Goal: Task Accomplishment & Management: Use online tool/utility

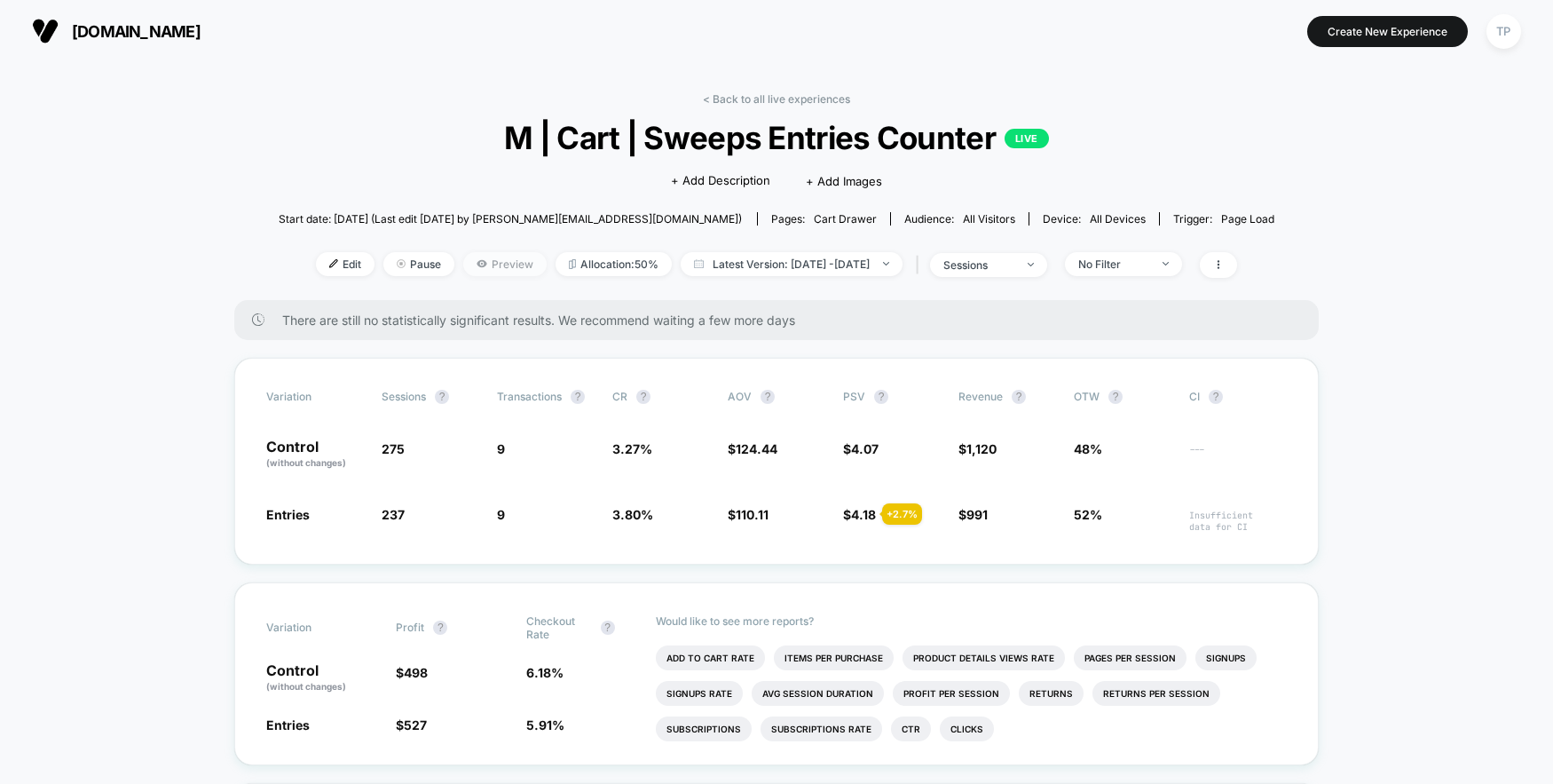
click at [463, 268] on span "Preview" at bounding box center [505, 264] width 84 height 24
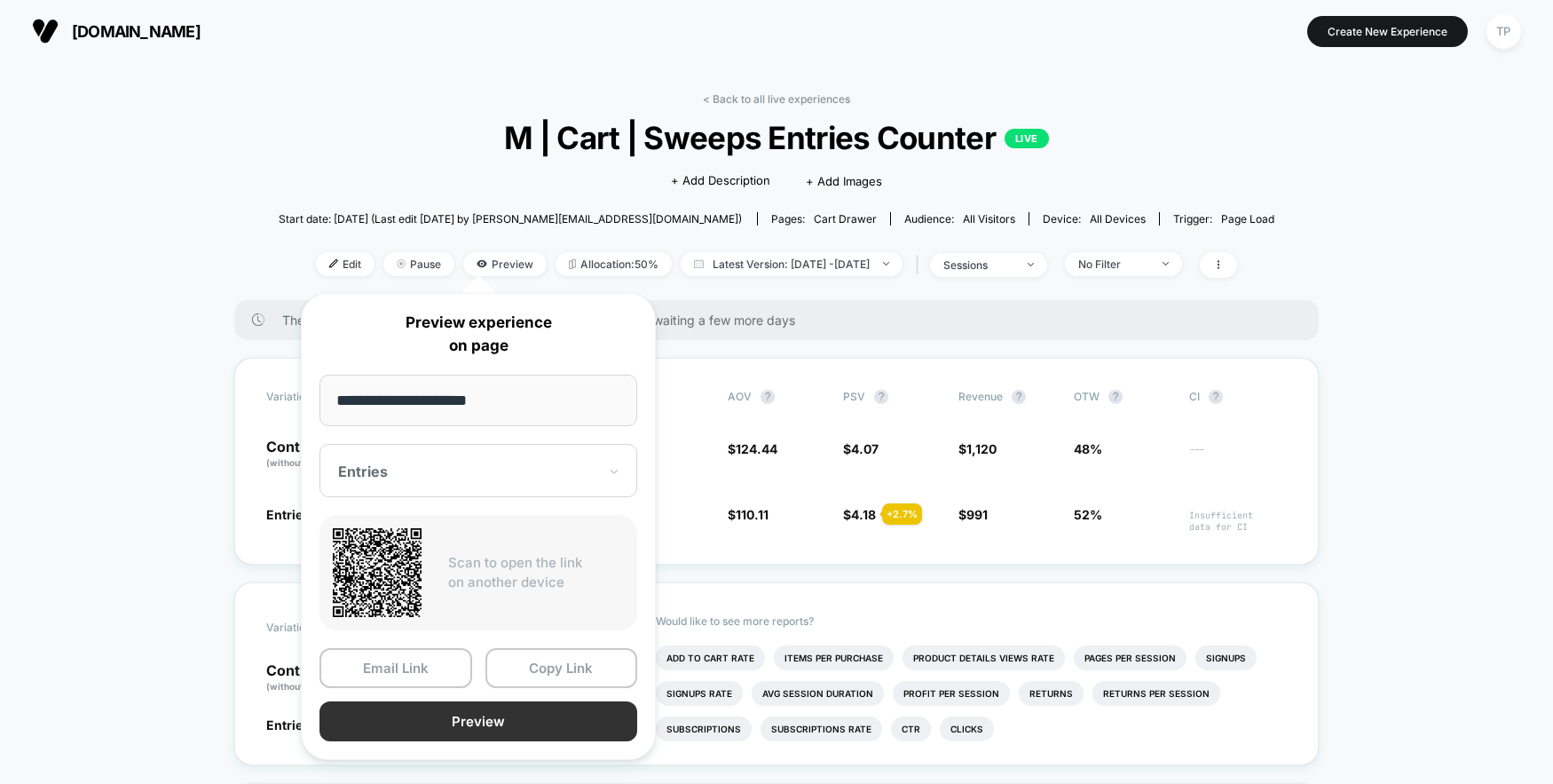
click at [443, 719] on button "Preview" at bounding box center [477, 721] width 317 height 40
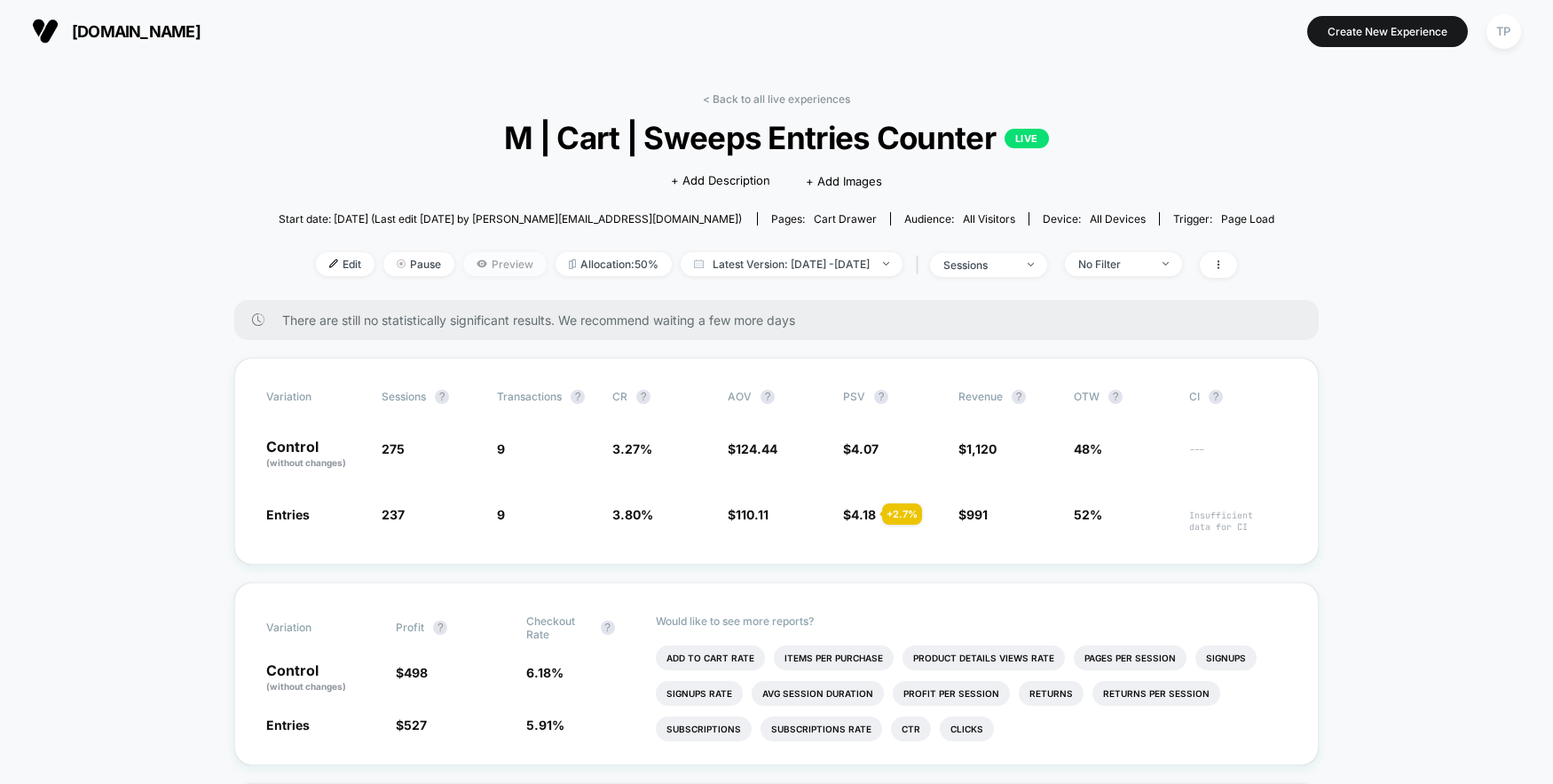
click at [487, 270] on span "Preview" at bounding box center [505, 264] width 84 height 24
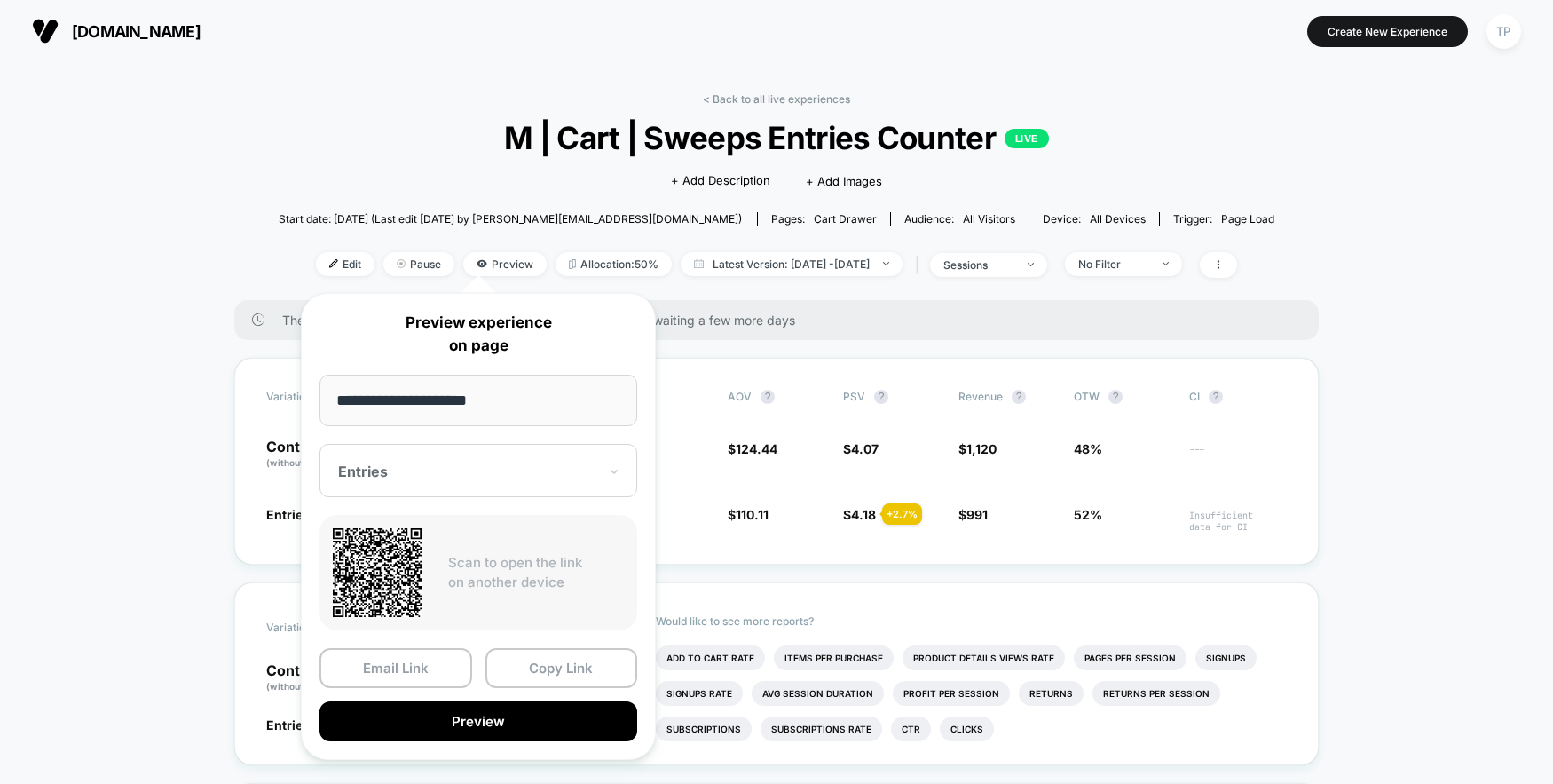
click at [583, 464] on div at bounding box center [468, 471] width 259 height 18
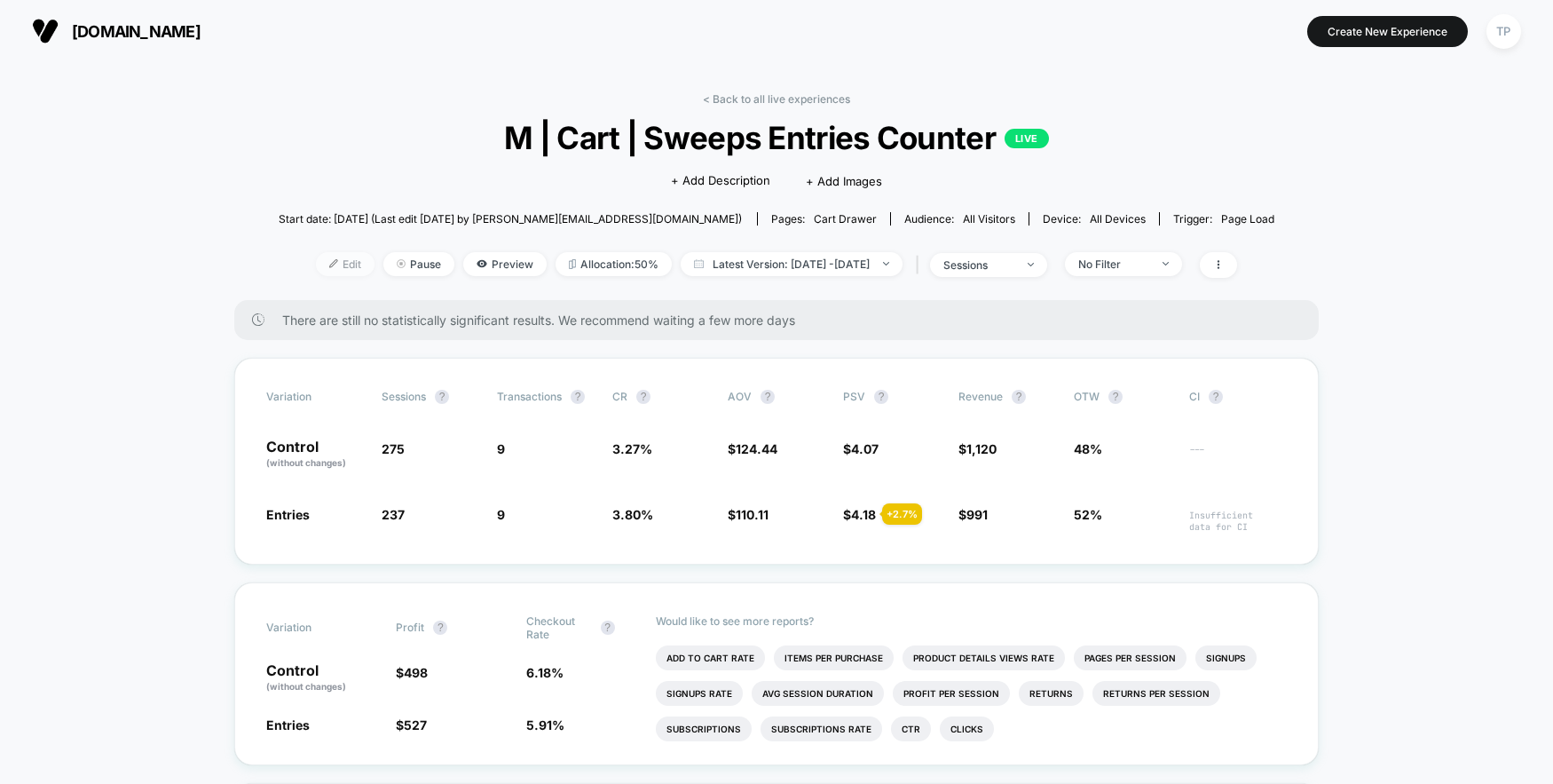
click at [316, 263] on span "Edit" at bounding box center [345, 264] width 58 height 24
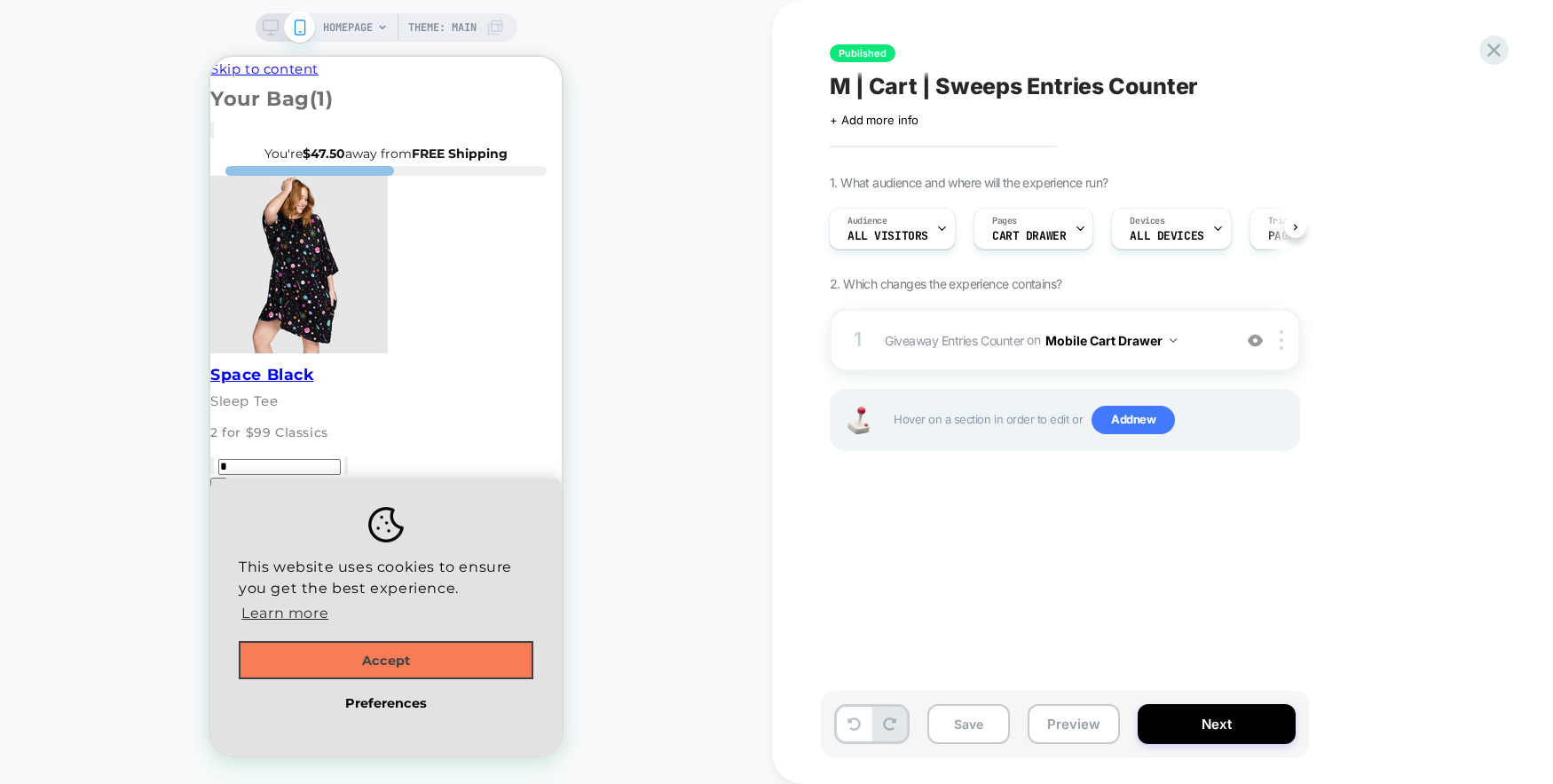
scroll to position [222, 0]
click at [1486, 55] on icon at bounding box center [1494, 50] width 24 height 24
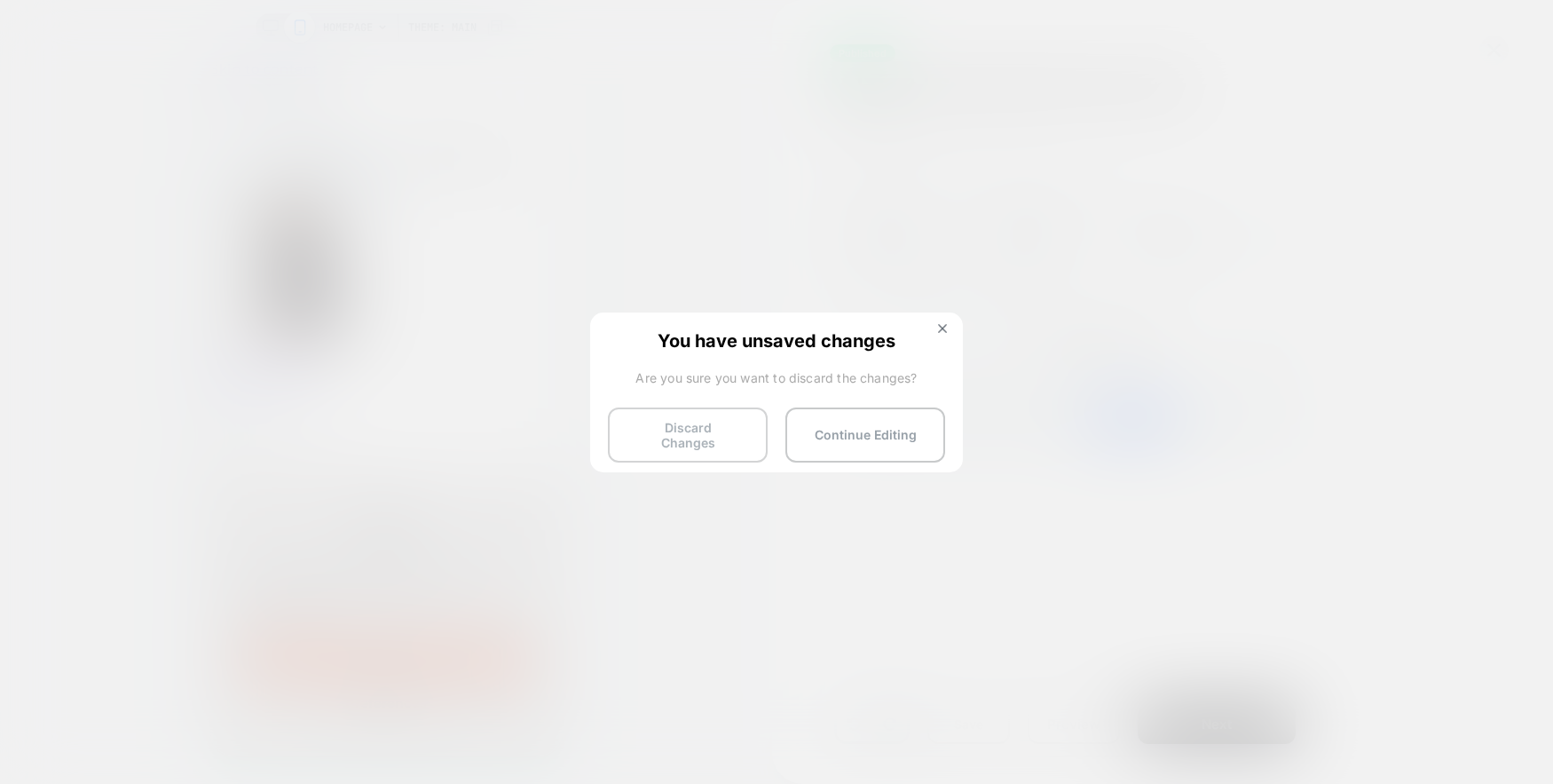
click at [727, 433] on button "Discard Changes" at bounding box center [688, 435] width 160 height 55
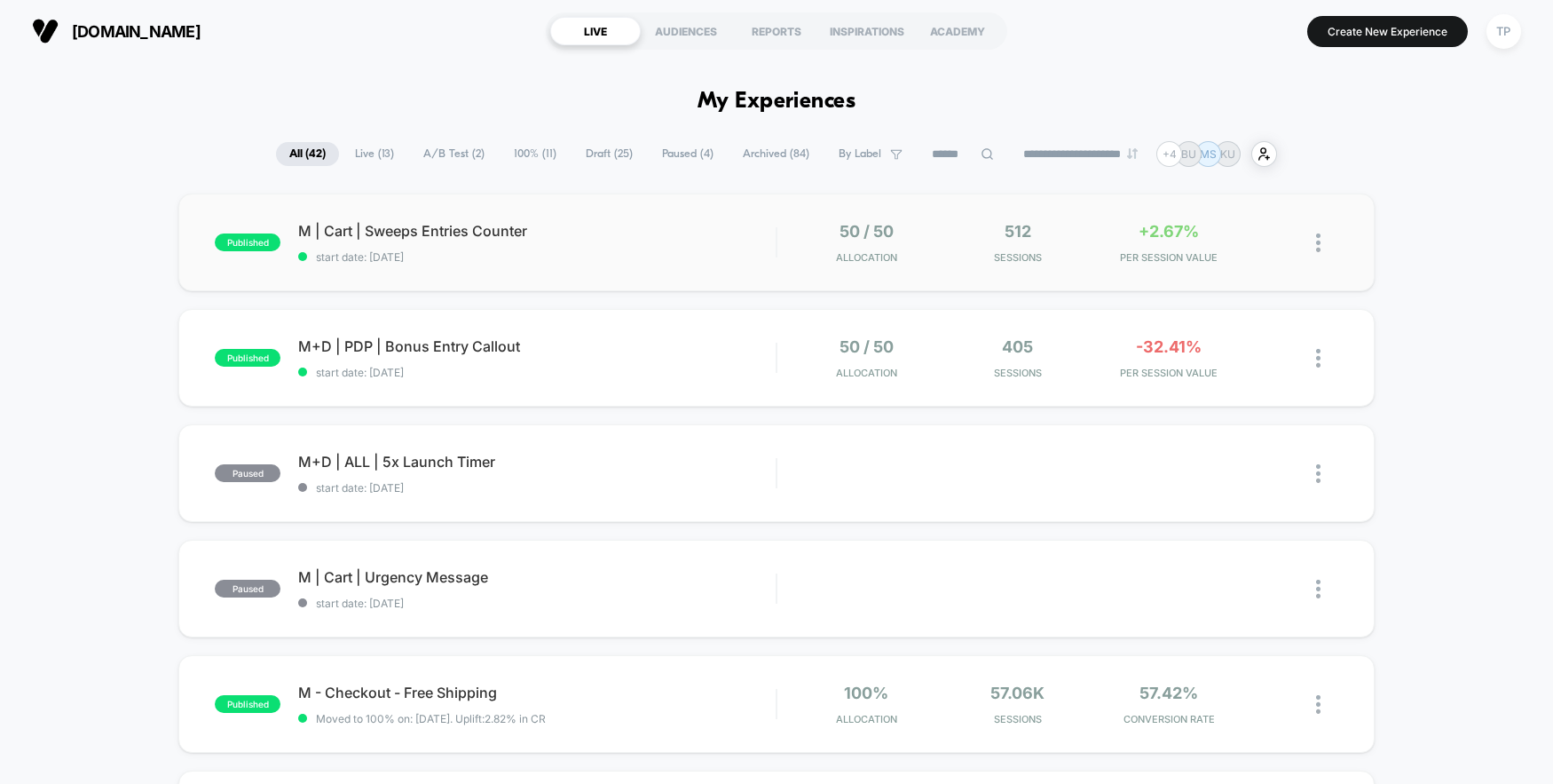
click at [349, 212] on div "published M | Cart | Sweeps Entries Counter start date: 10/3/2025 50 / 50 Alloc…" at bounding box center [776, 242] width 1197 height 97
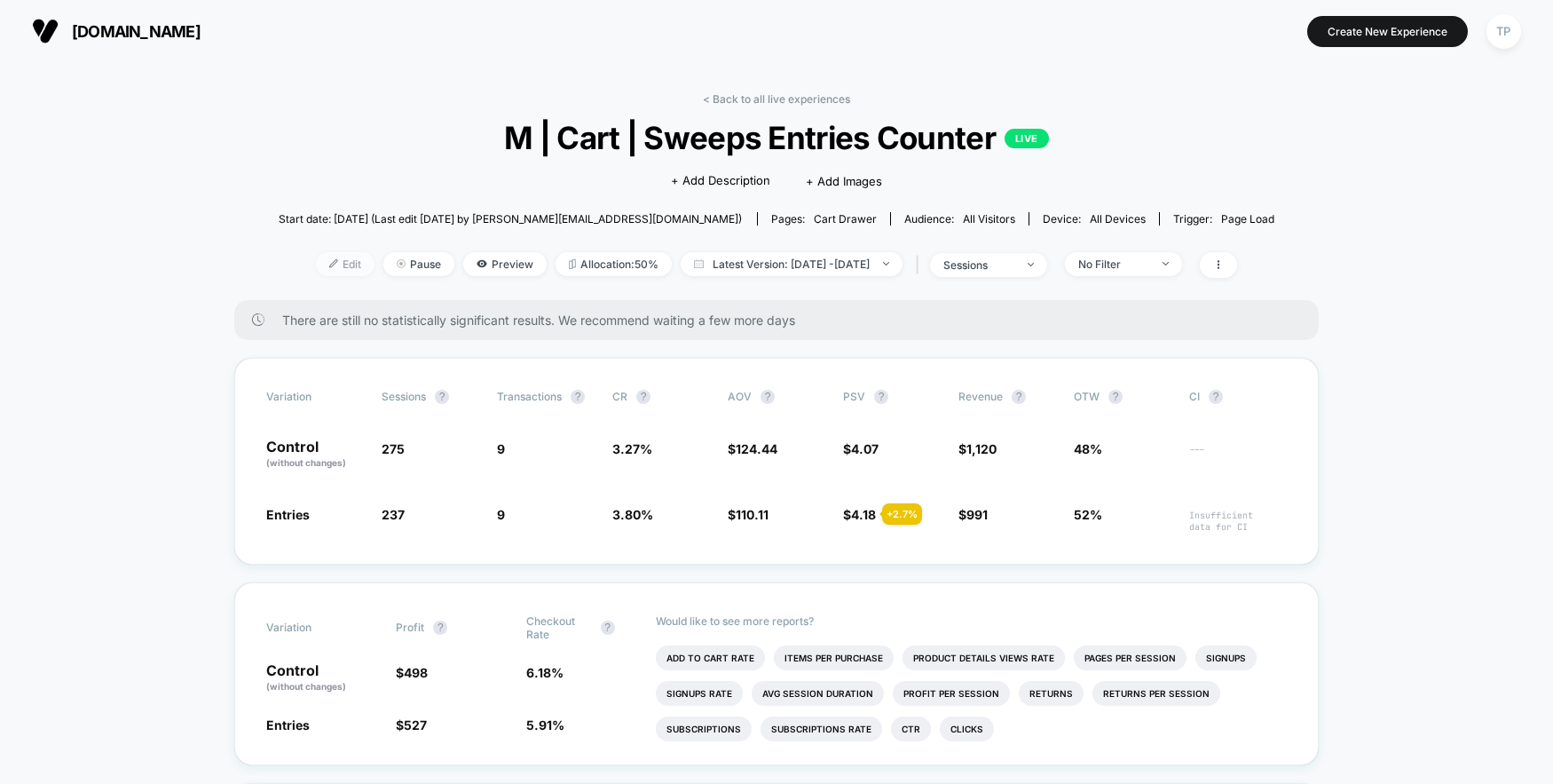
click at [323, 263] on span "Edit" at bounding box center [345, 264] width 58 height 24
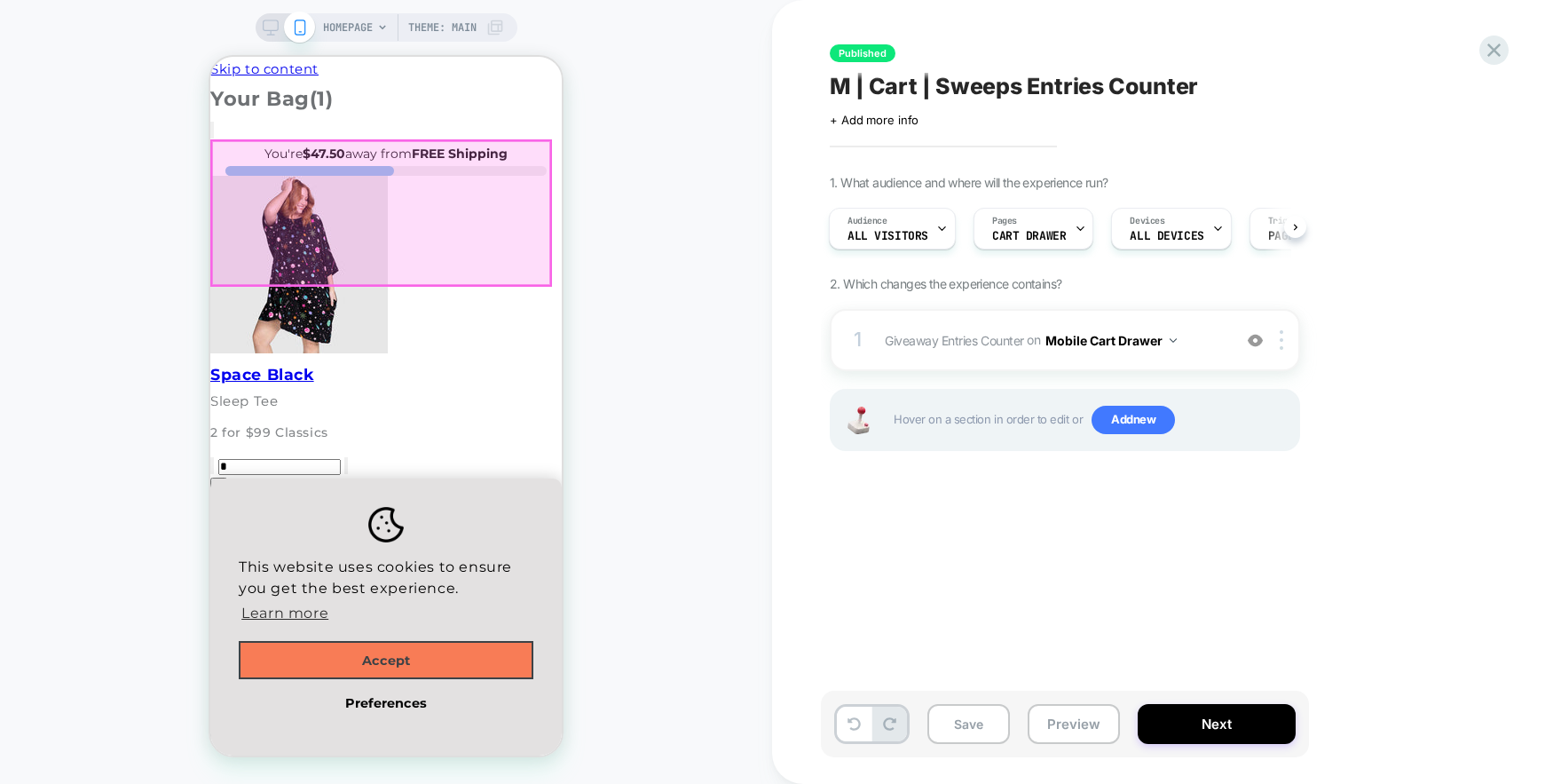
scroll to position [222, 0]
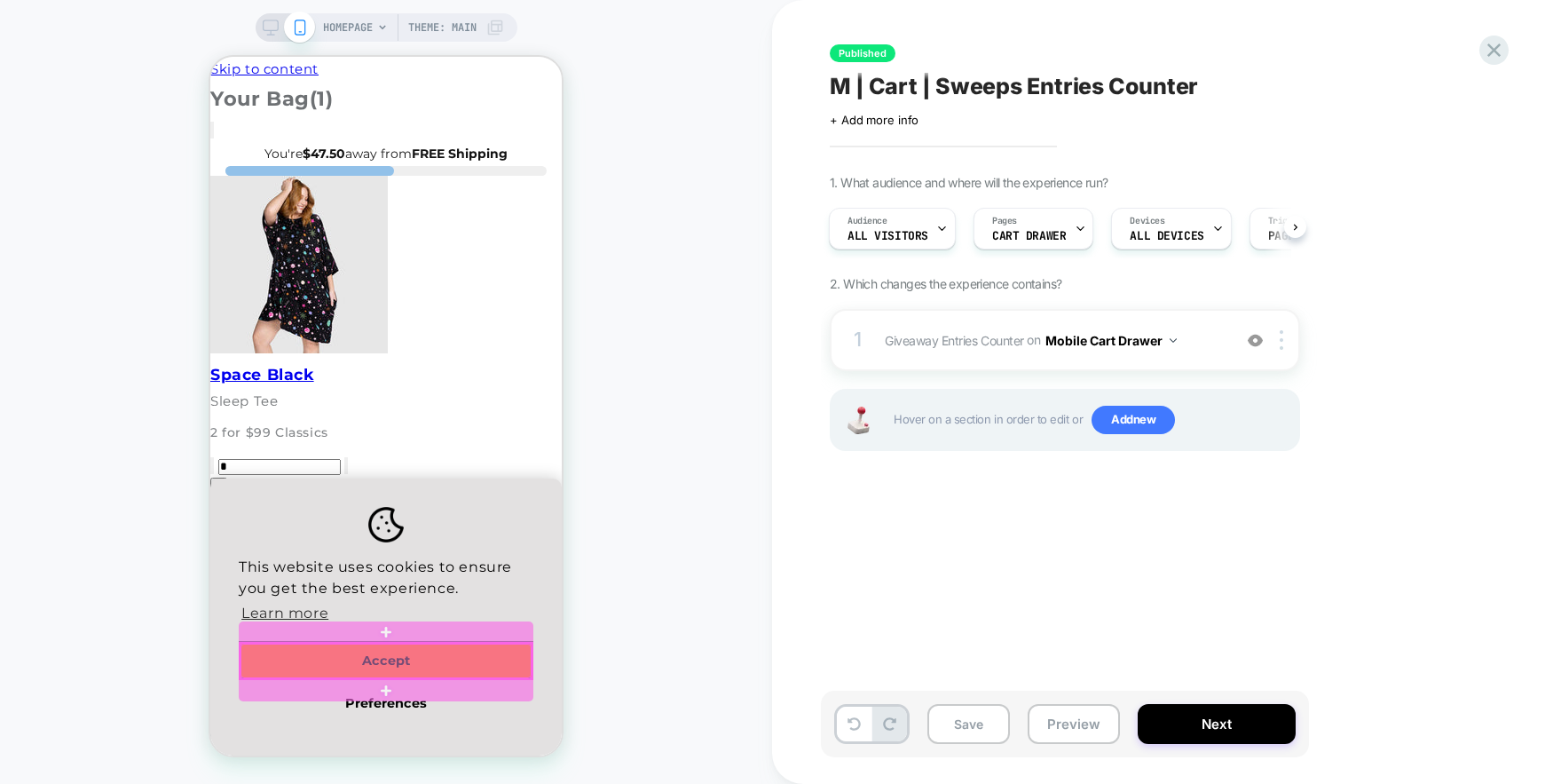
click at [388, 662] on div at bounding box center [386, 660] width 292 height 34
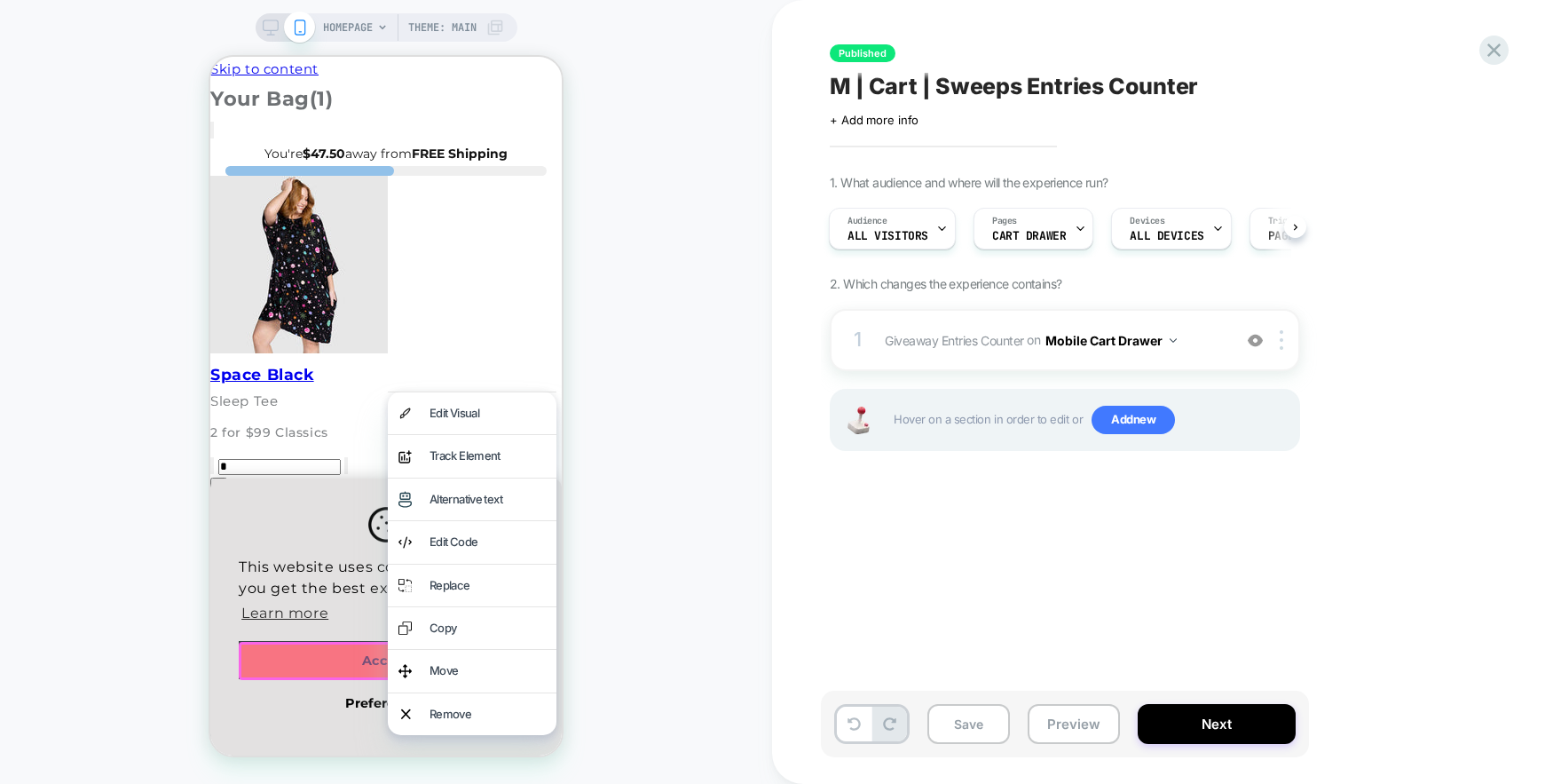
click at [631, 576] on div "HOMEPAGE Theme: MAIN" at bounding box center [386, 392] width 772 height 748
click at [682, 601] on div "HOMEPAGE Theme: MAIN" at bounding box center [386, 392] width 772 height 748
click at [710, 357] on div "HOMEPAGE Theme: MAIN" at bounding box center [386, 392] width 772 height 748
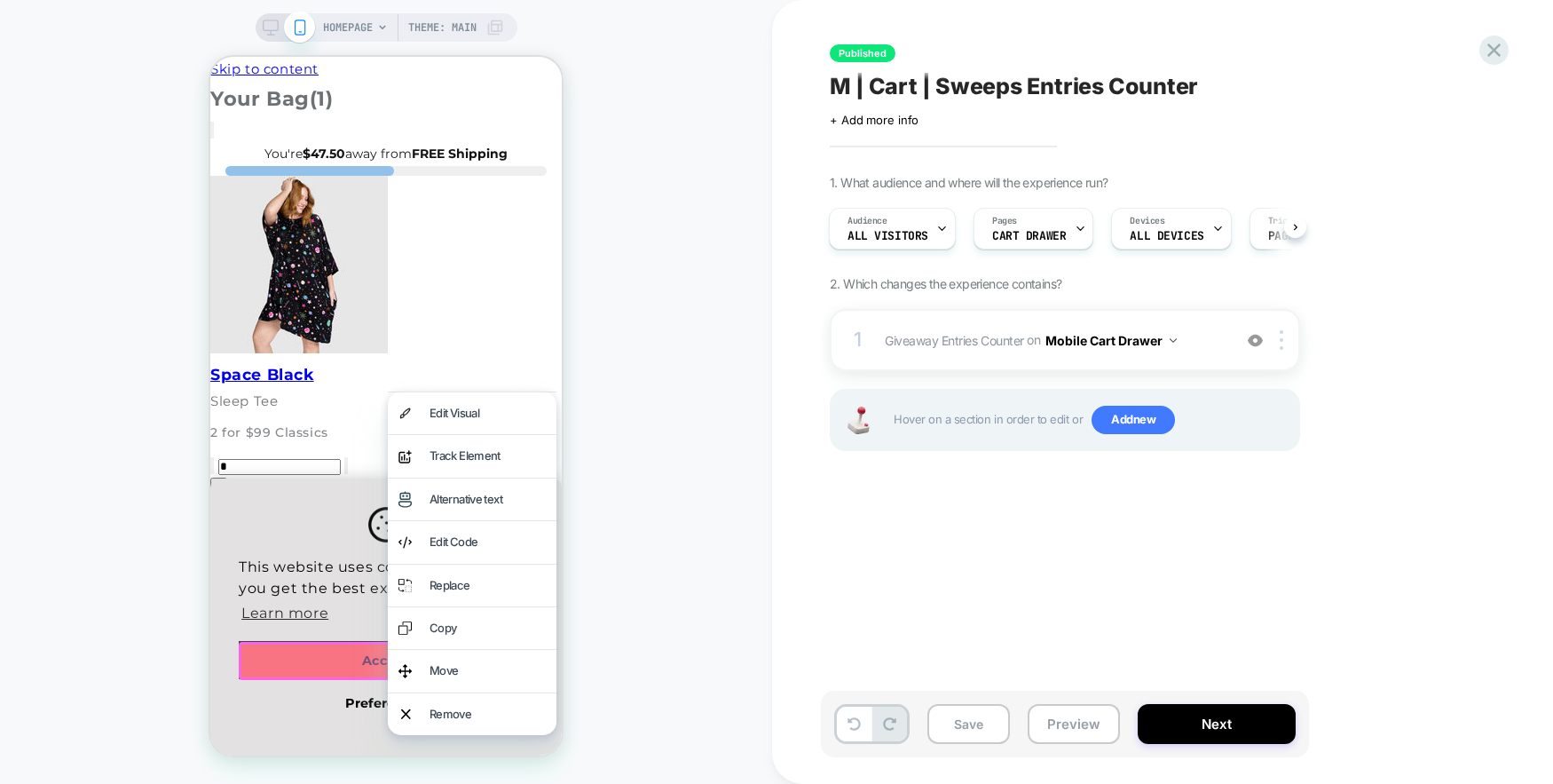
click at [671, 237] on div "HOMEPAGE Theme: MAIN" at bounding box center [386, 392] width 772 height 748
click at [506, 88] on h2 "Your Bag (1)" at bounding box center [386, 99] width 352 height 36
click at [364, 30] on span "HOMEPAGE" at bounding box center [348, 28] width 50 height 29
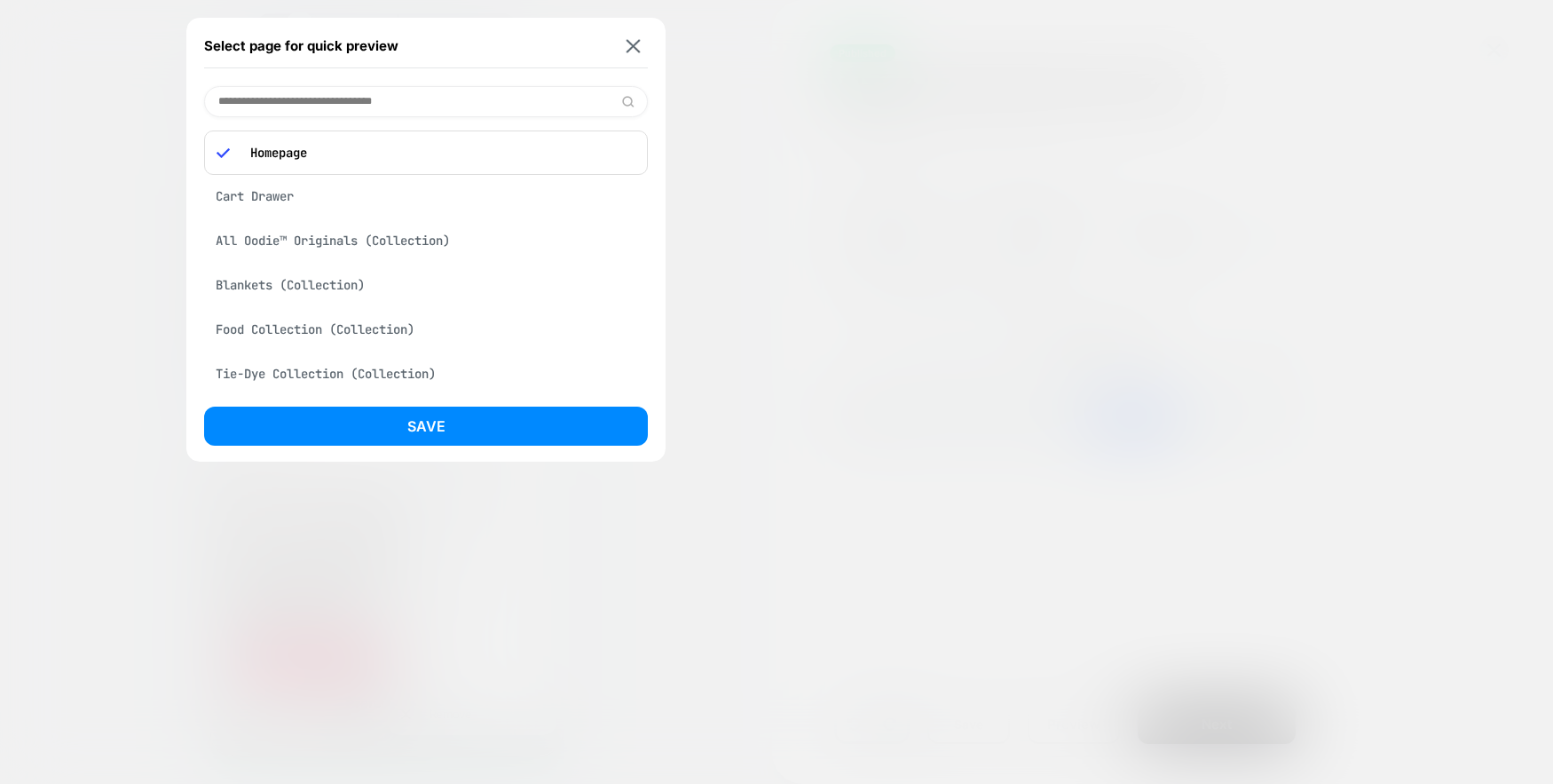
click at [240, 196] on div "Cart Drawer" at bounding box center [426, 195] width 444 height 33
click at [629, 45] on img at bounding box center [634, 46] width 14 height 13
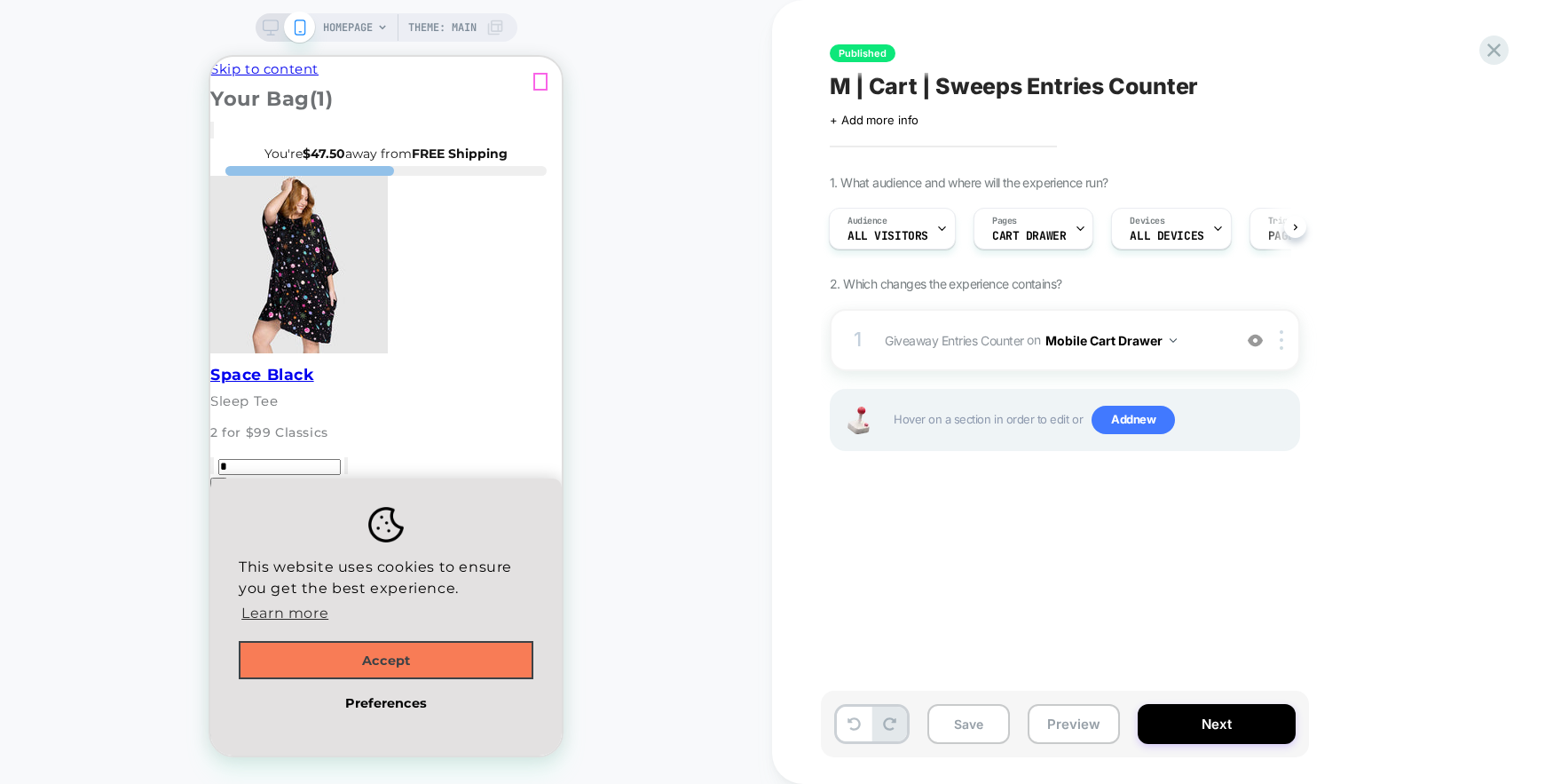
click at [212, 134] on icon "Close Icon" at bounding box center [212, 134] width 0 height 0
click at [385, 663] on button "Accept" at bounding box center [386, 660] width 294 height 39
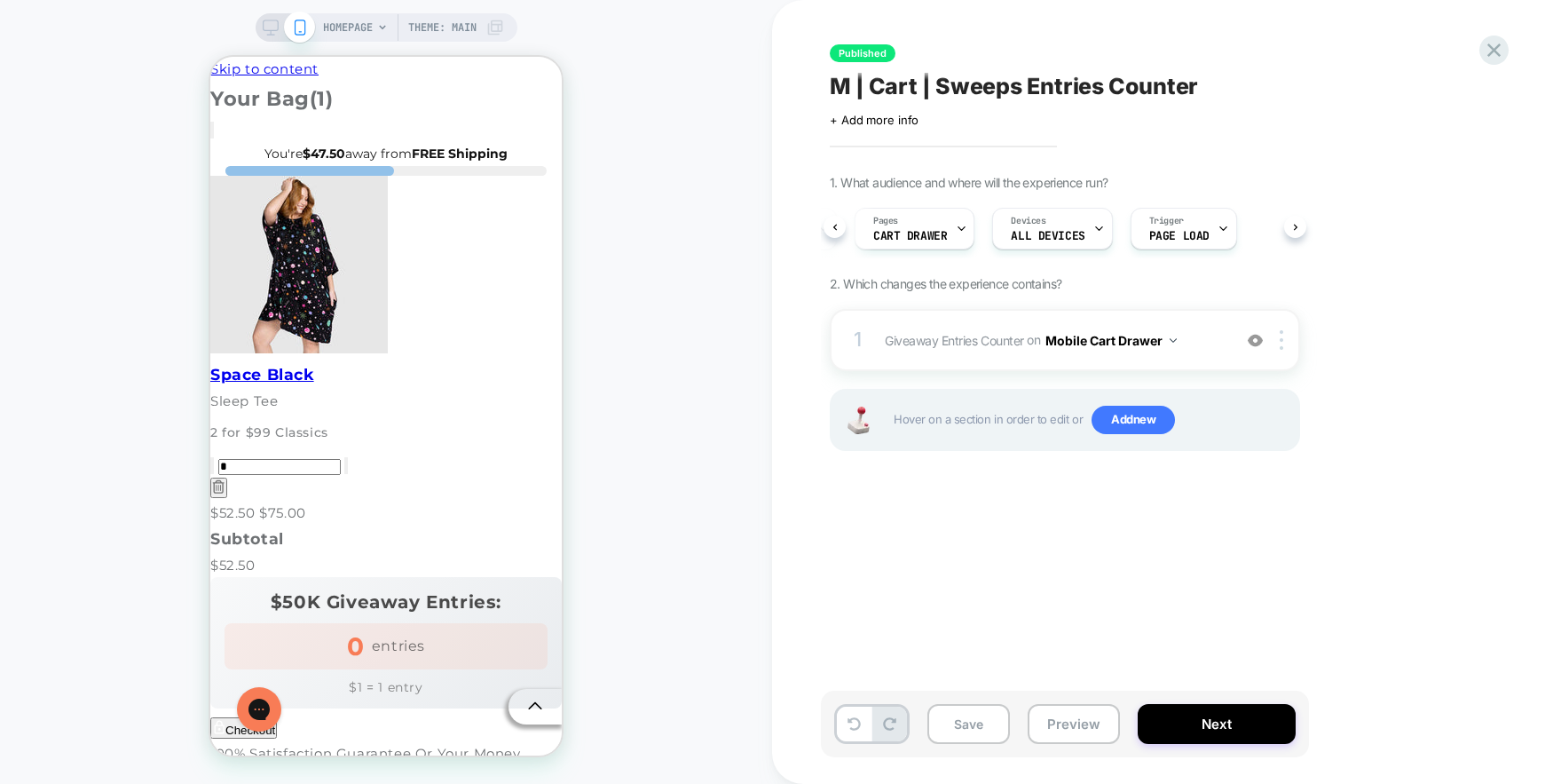
scroll to position [0, 0]
click at [961, 328] on span "Giveaway Entries Counter Adding AI Generated Block BEFORE div.f-cart-drawer .f-…" at bounding box center [1054, 340] width 338 height 26
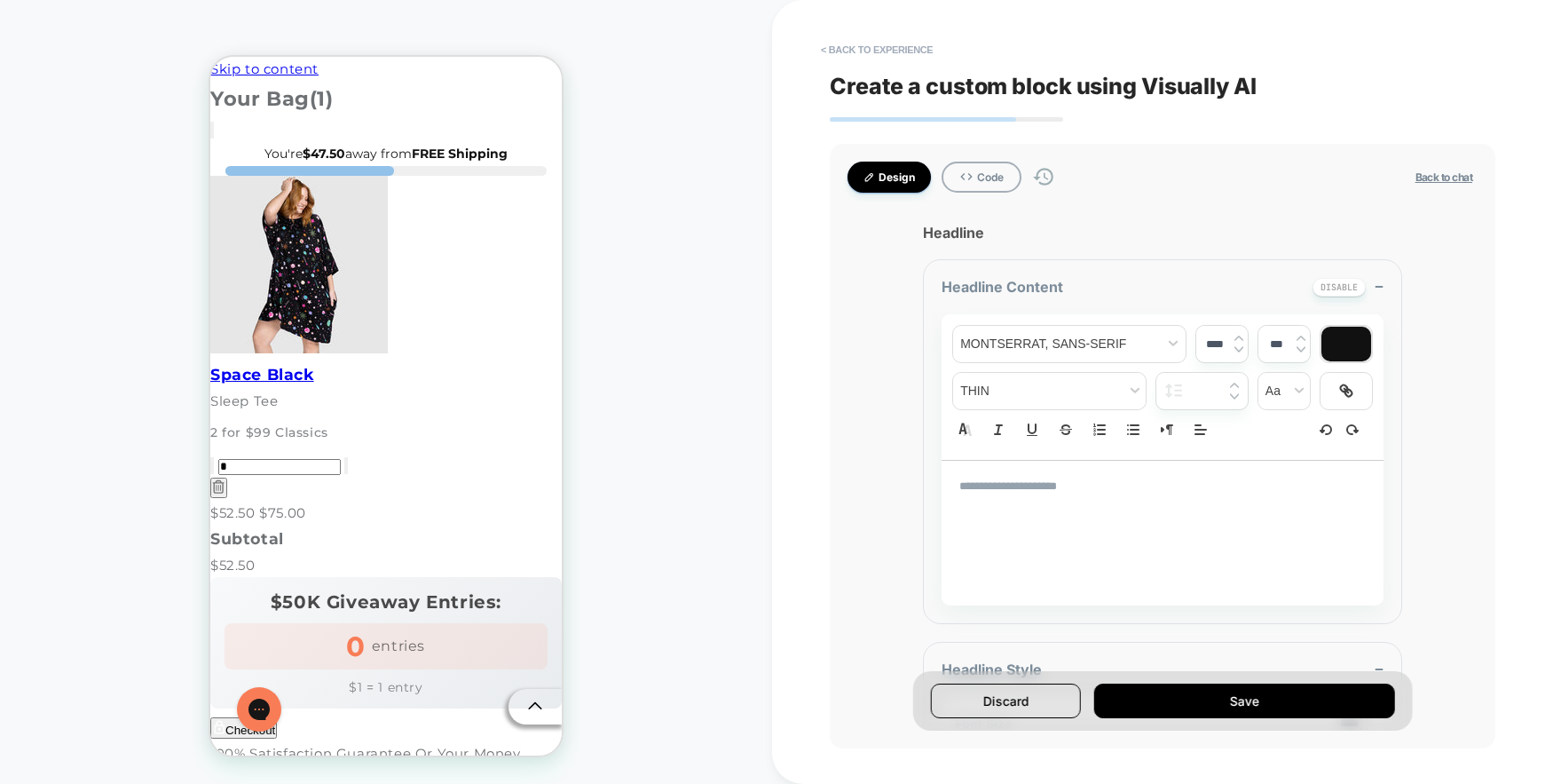
type textarea "*"
click at [845, 46] on button "< Back to experience" at bounding box center [877, 50] width 130 height 29
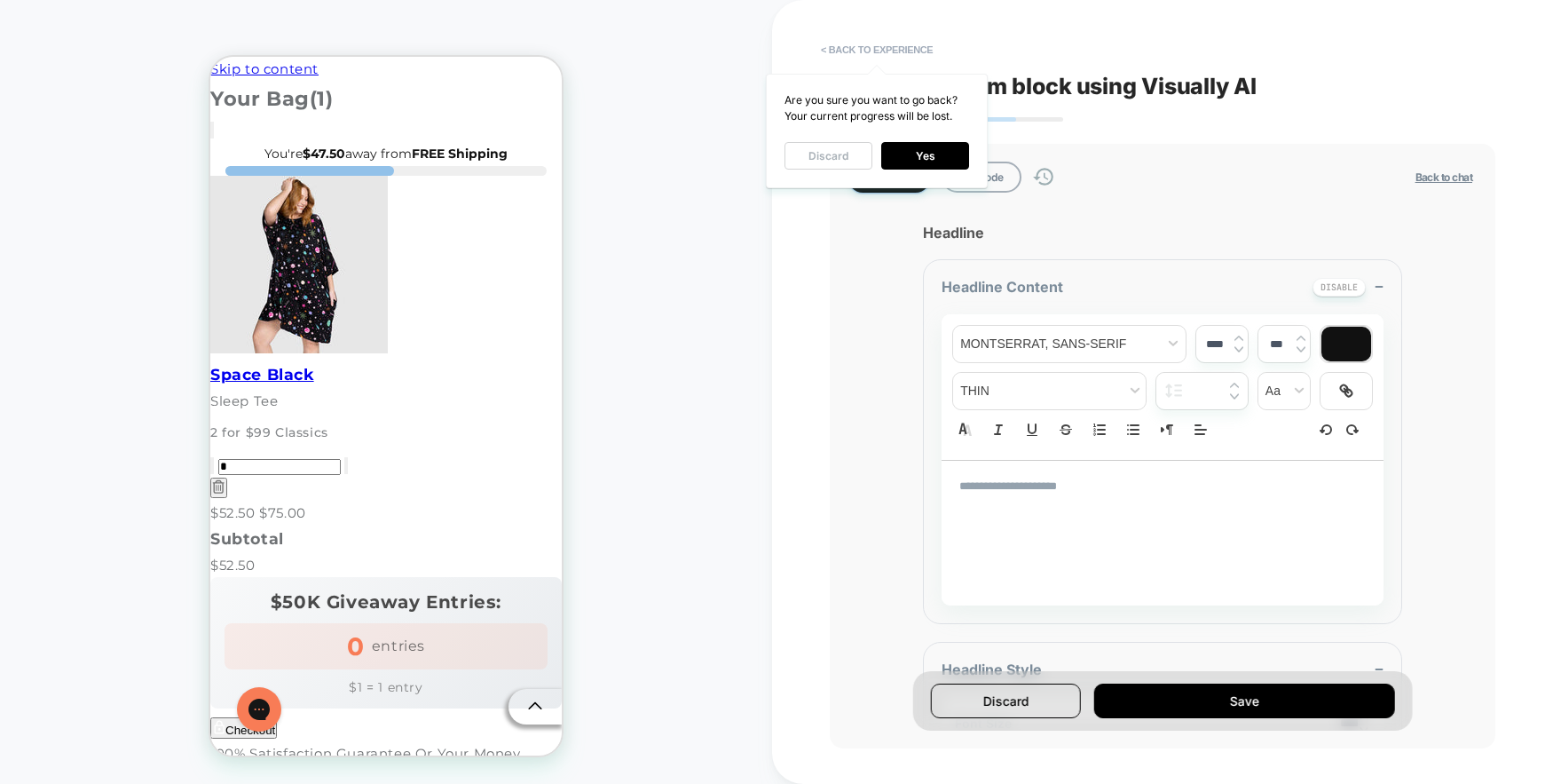
click at [851, 149] on button "Discard" at bounding box center [828, 155] width 88 height 28
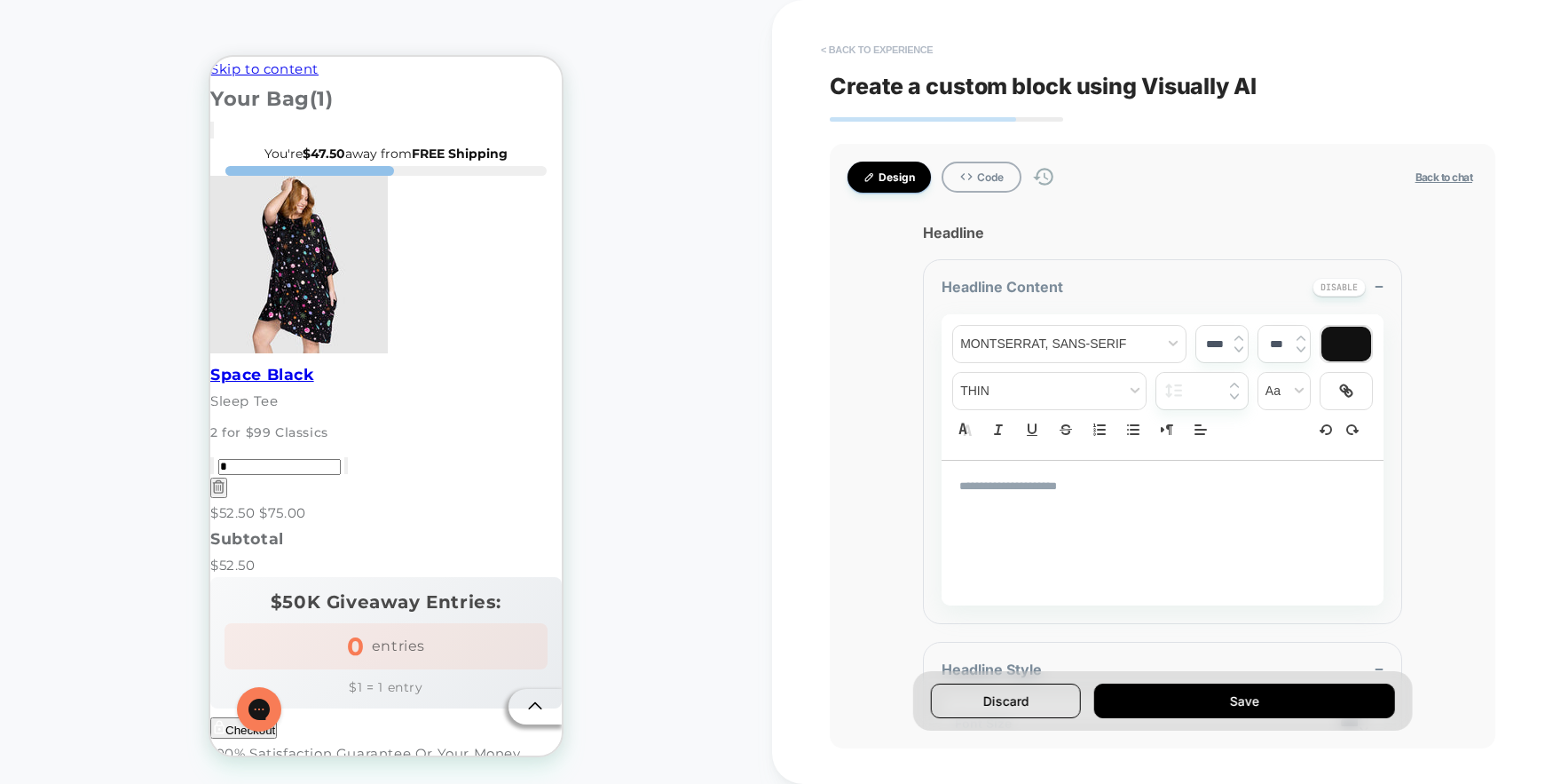
click at [890, 46] on button "< Back to experience" at bounding box center [877, 50] width 130 height 29
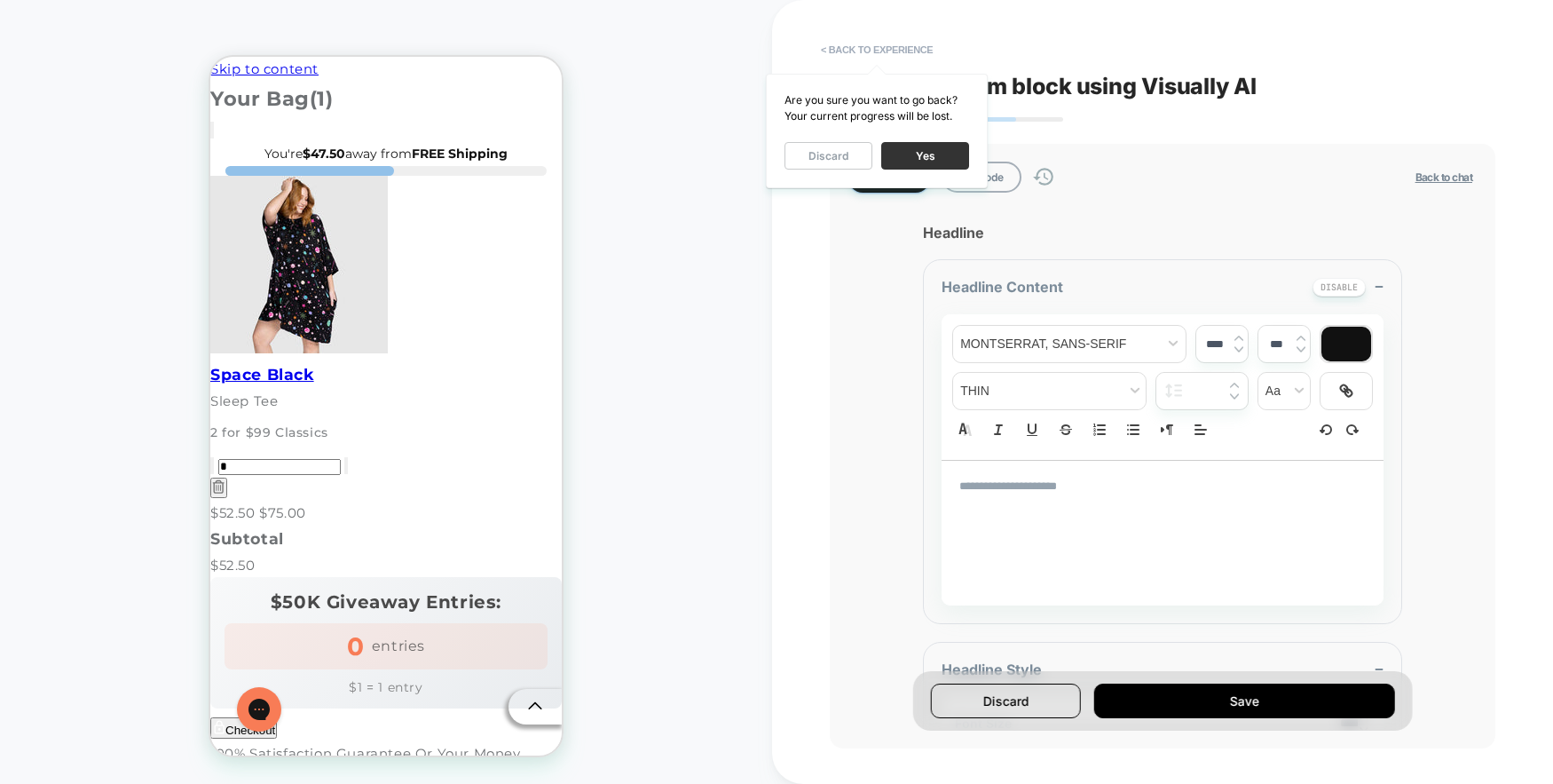
click at [937, 158] on button "Yes" at bounding box center [925, 155] width 88 height 28
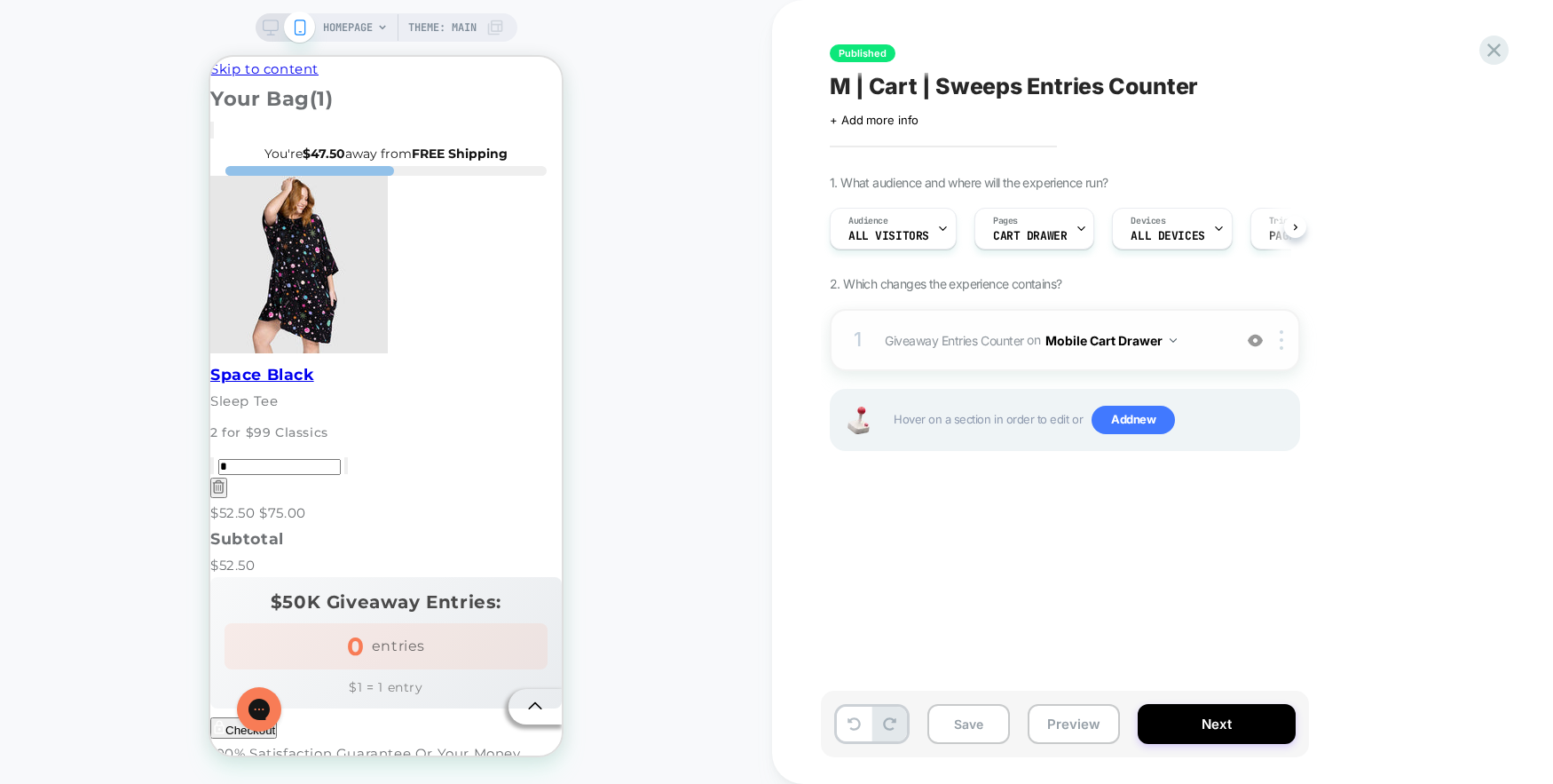
scroll to position [0, 1]
click at [1175, 335] on button "Mobile Cart Drawer" at bounding box center [1111, 340] width 131 height 26
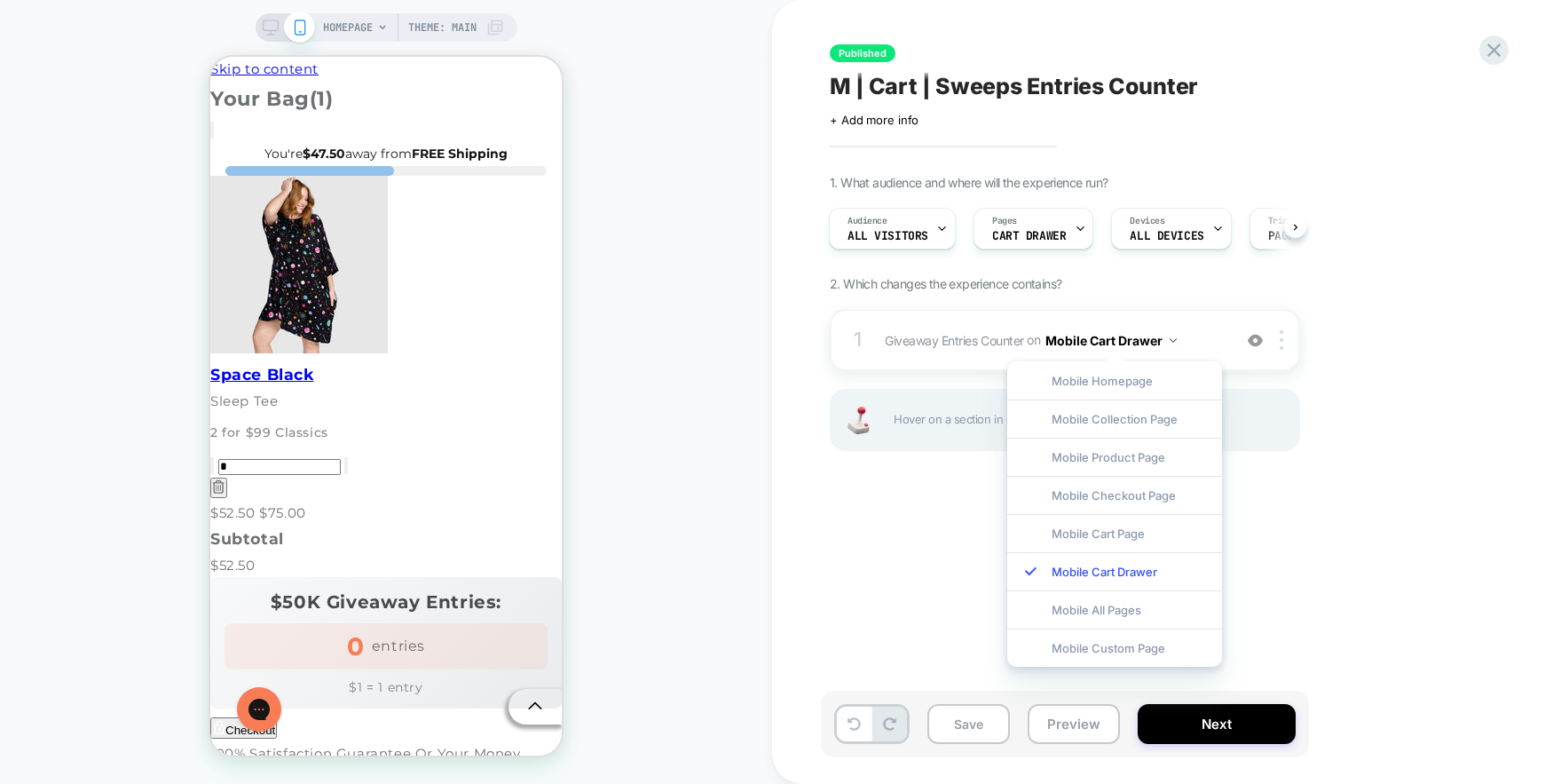
click at [932, 573] on div "Published M | Cart | Sweeps Entries Counter Click to edit experience details + …" at bounding box center [1154, 392] width 666 height 748
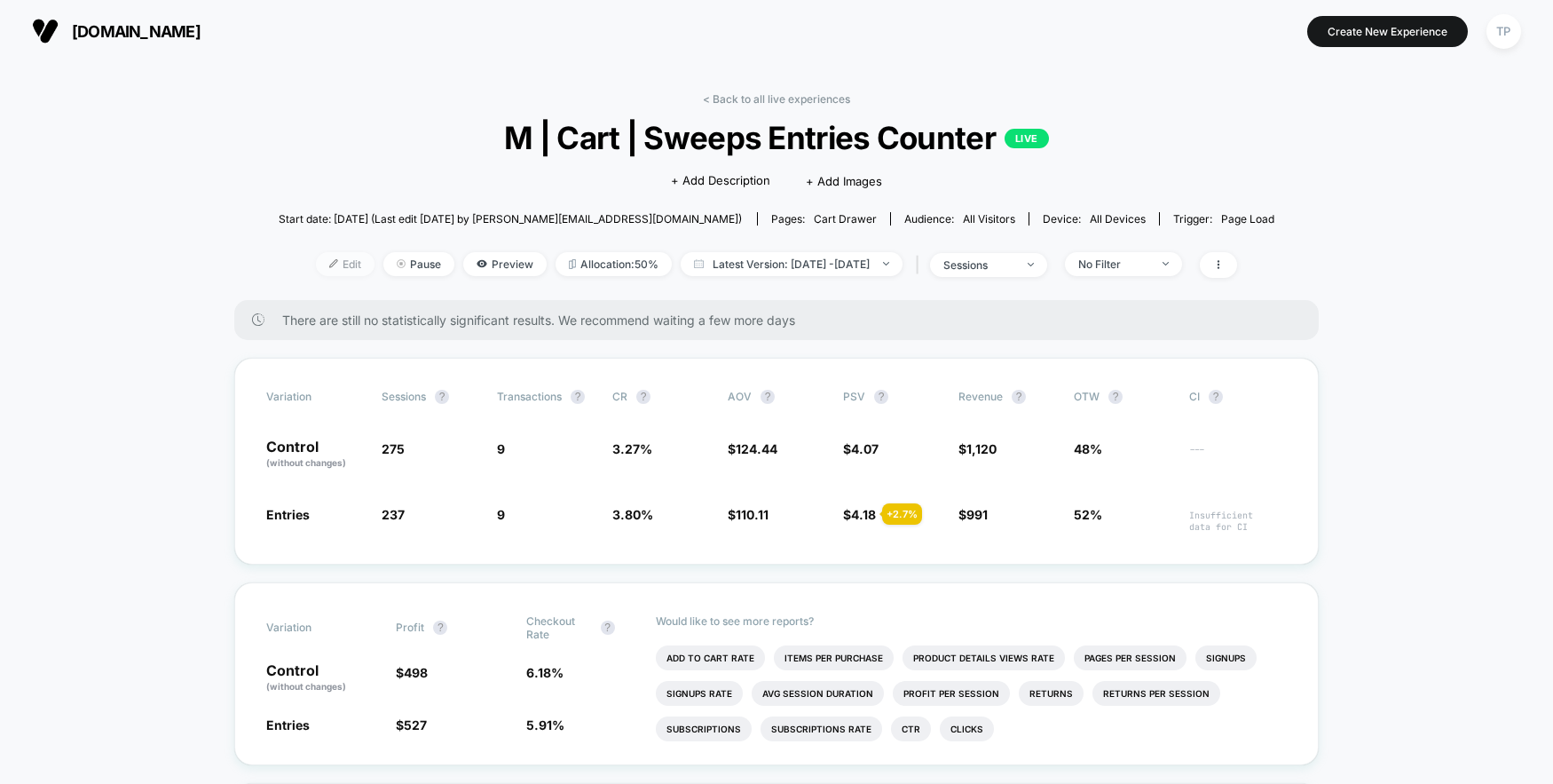
click at [326, 267] on span "Edit" at bounding box center [345, 264] width 58 height 24
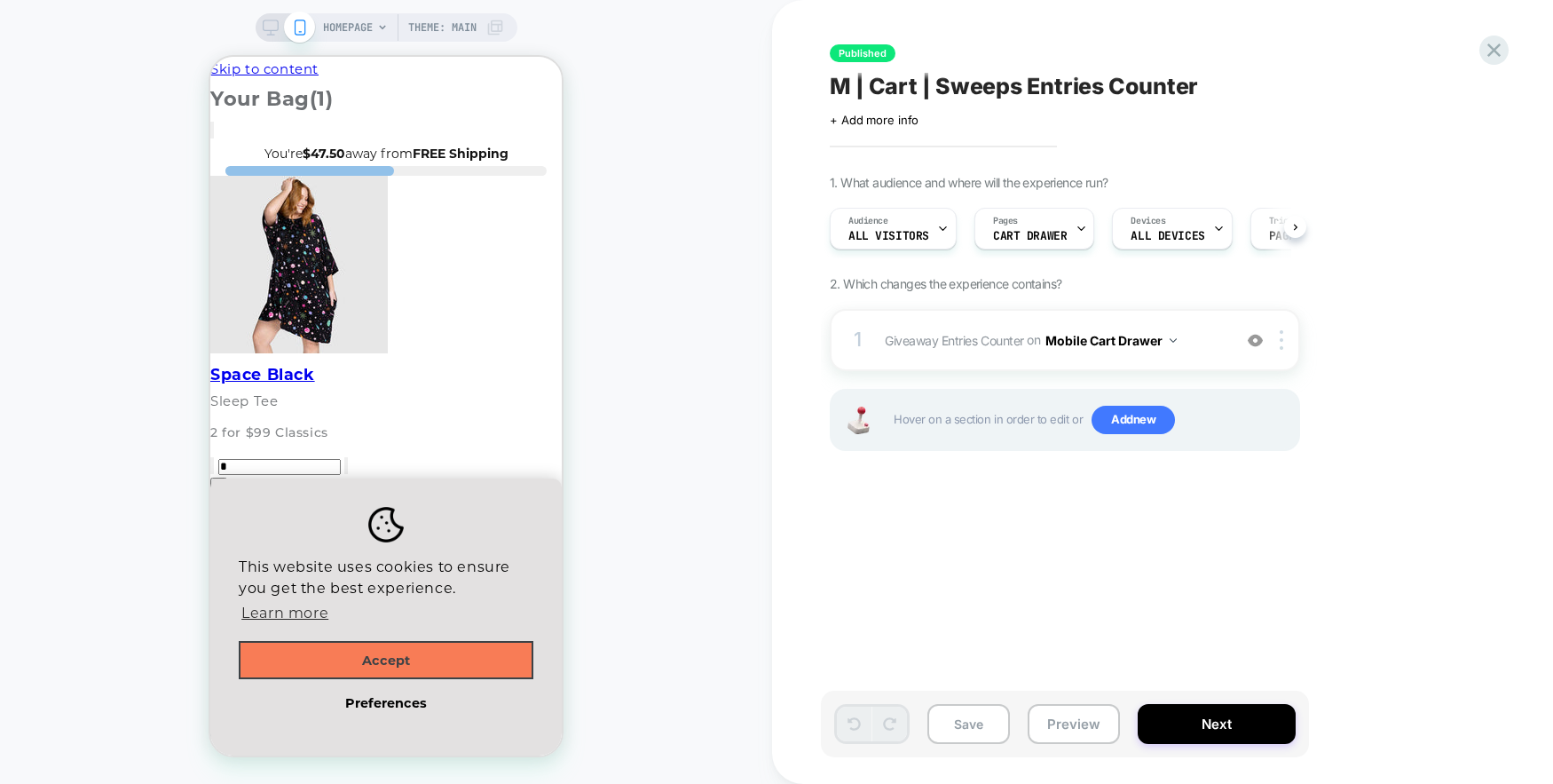
scroll to position [0, 1]
click at [917, 319] on div "1 Giveaway Entries Counter Adding AI Generated Block BEFORE div.f-cart-drawer .…" at bounding box center [1065, 339] width 471 height 62
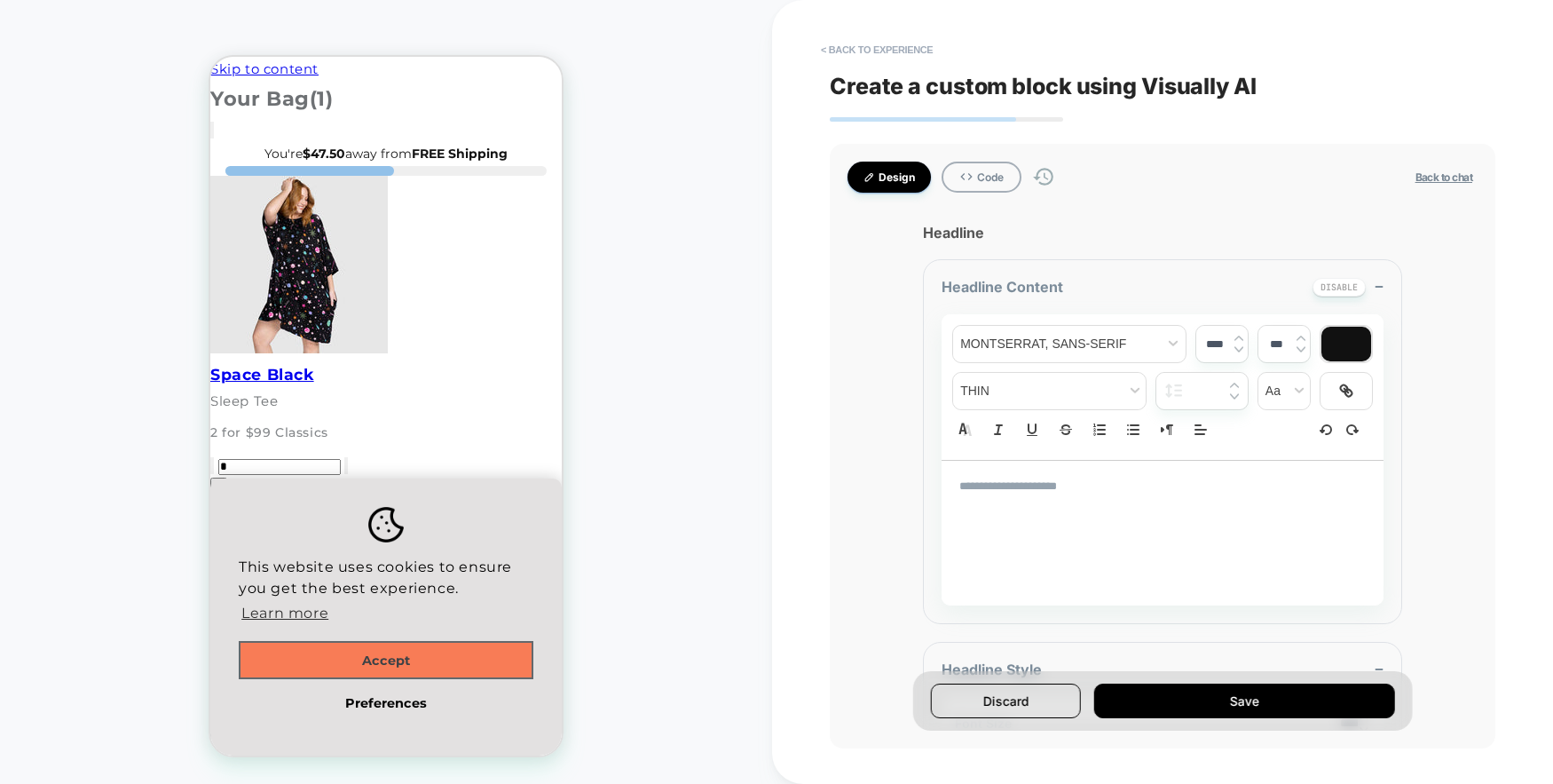
click at [418, 663] on button "Accept" at bounding box center [386, 660] width 294 height 39
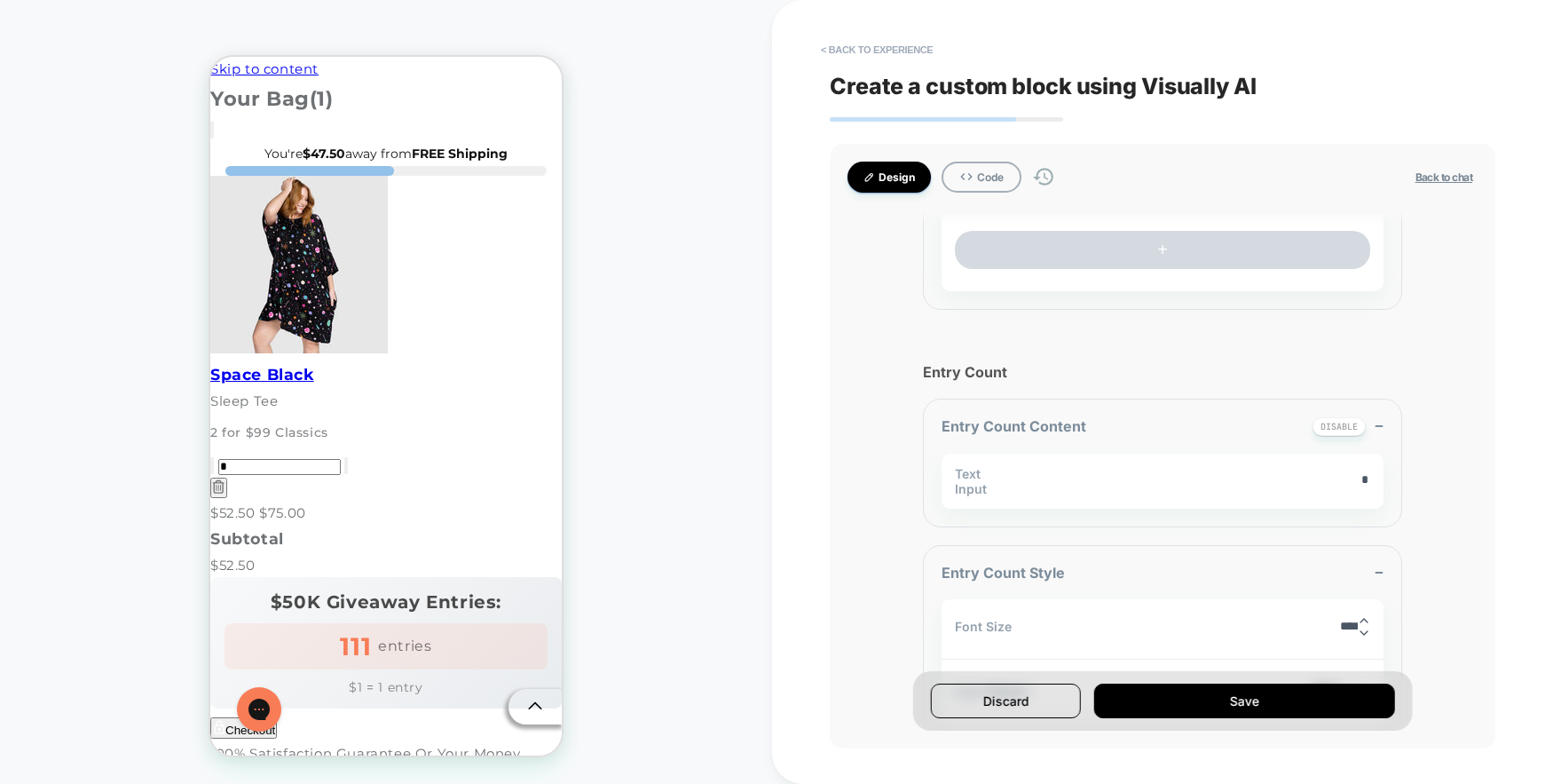
scroll to position [1107, 0]
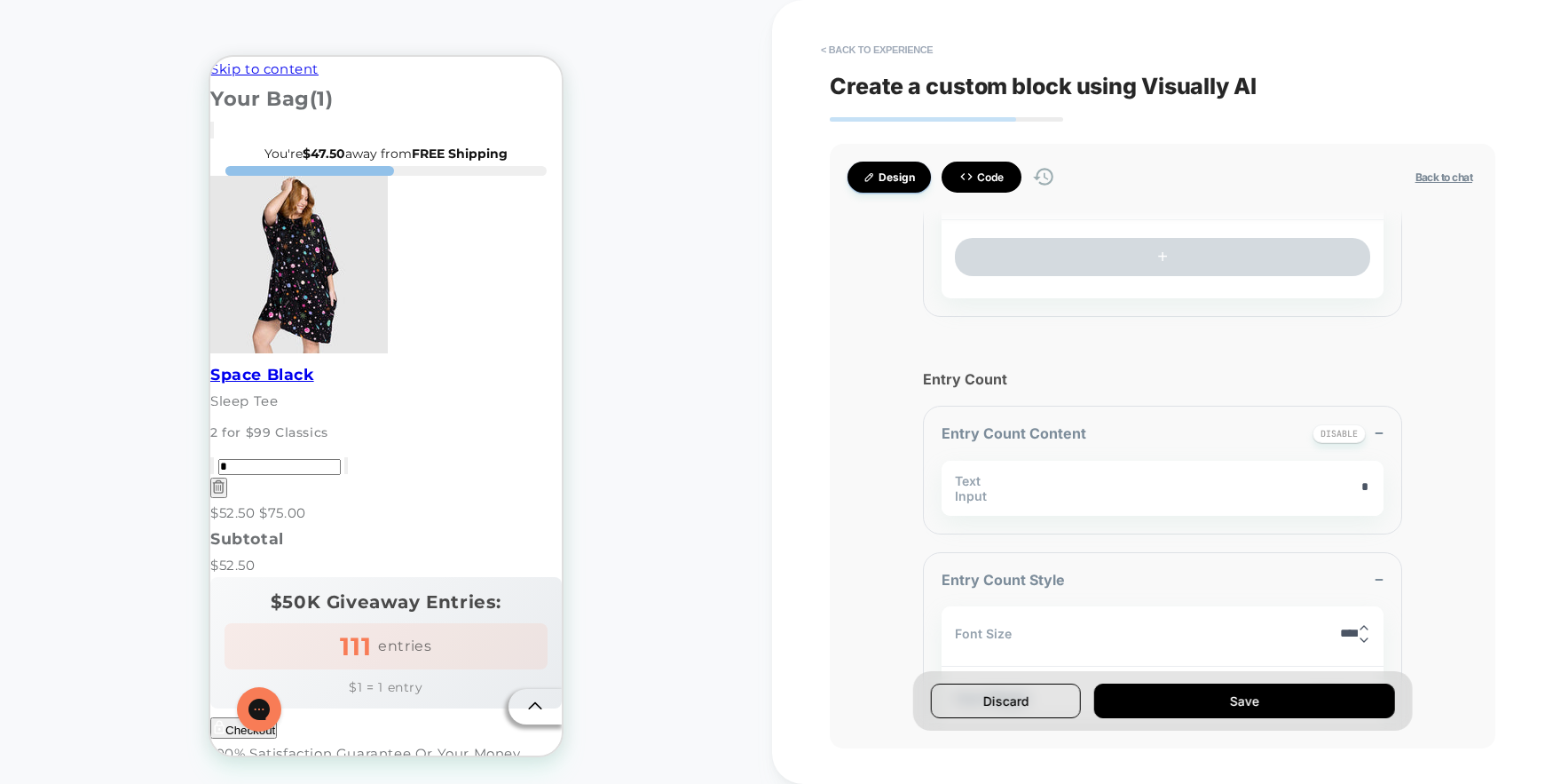
click at [968, 173] on icon at bounding box center [966, 176] width 14 height 14
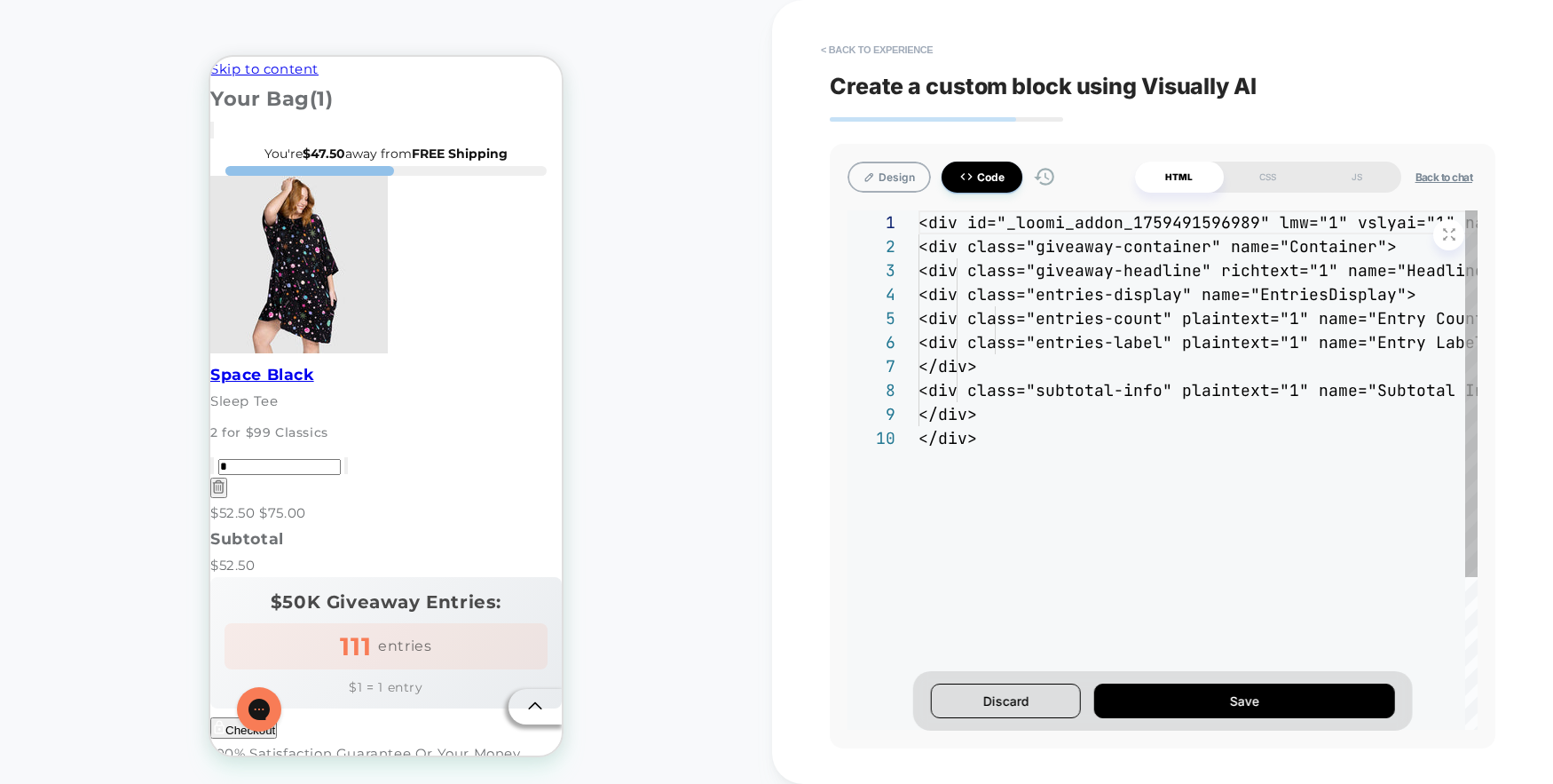
scroll to position [168, 0]
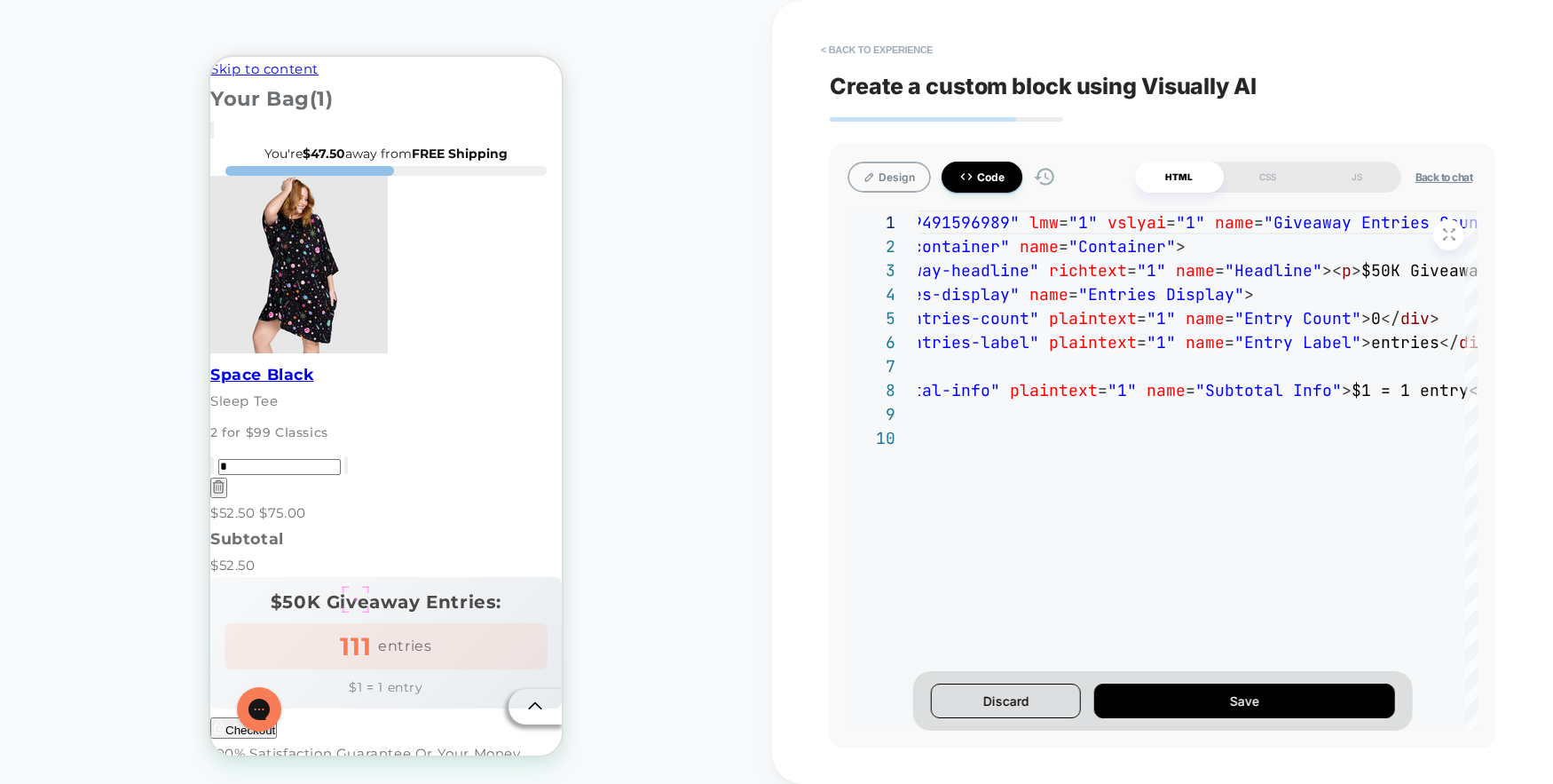
click at [355, 633] on div "111" at bounding box center [355, 646] width 31 height 25
click at [353, 669] on div "$1 = 1 entry" at bounding box center [386, 681] width 323 height 26
click at [353, 633] on div "111" at bounding box center [355, 646] width 31 height 25
click at [382, 525] on footer "Subtotal $52.50 $50K Giveaway Entries: 111 entries $1 = 1 entry Checkout 100% S…" at bounding box center [386, 657] width 352 height 265
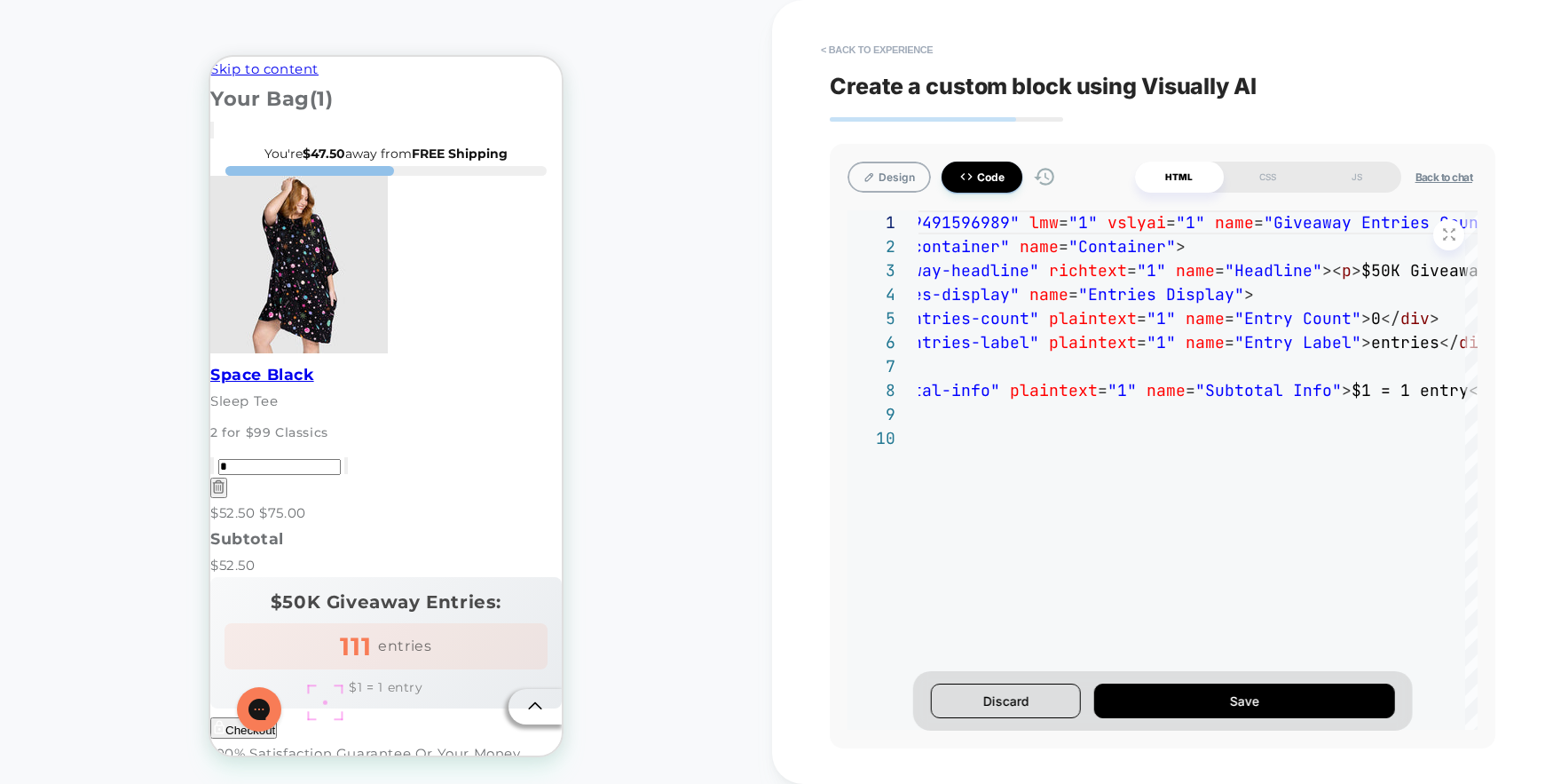
click at [277, 717] on button "Checkout" at bounding box center [244, 728] width 67 height 21
click at [878, 54] on button "< Back to experience" at bounding box center [877, 50] width 130 height 29
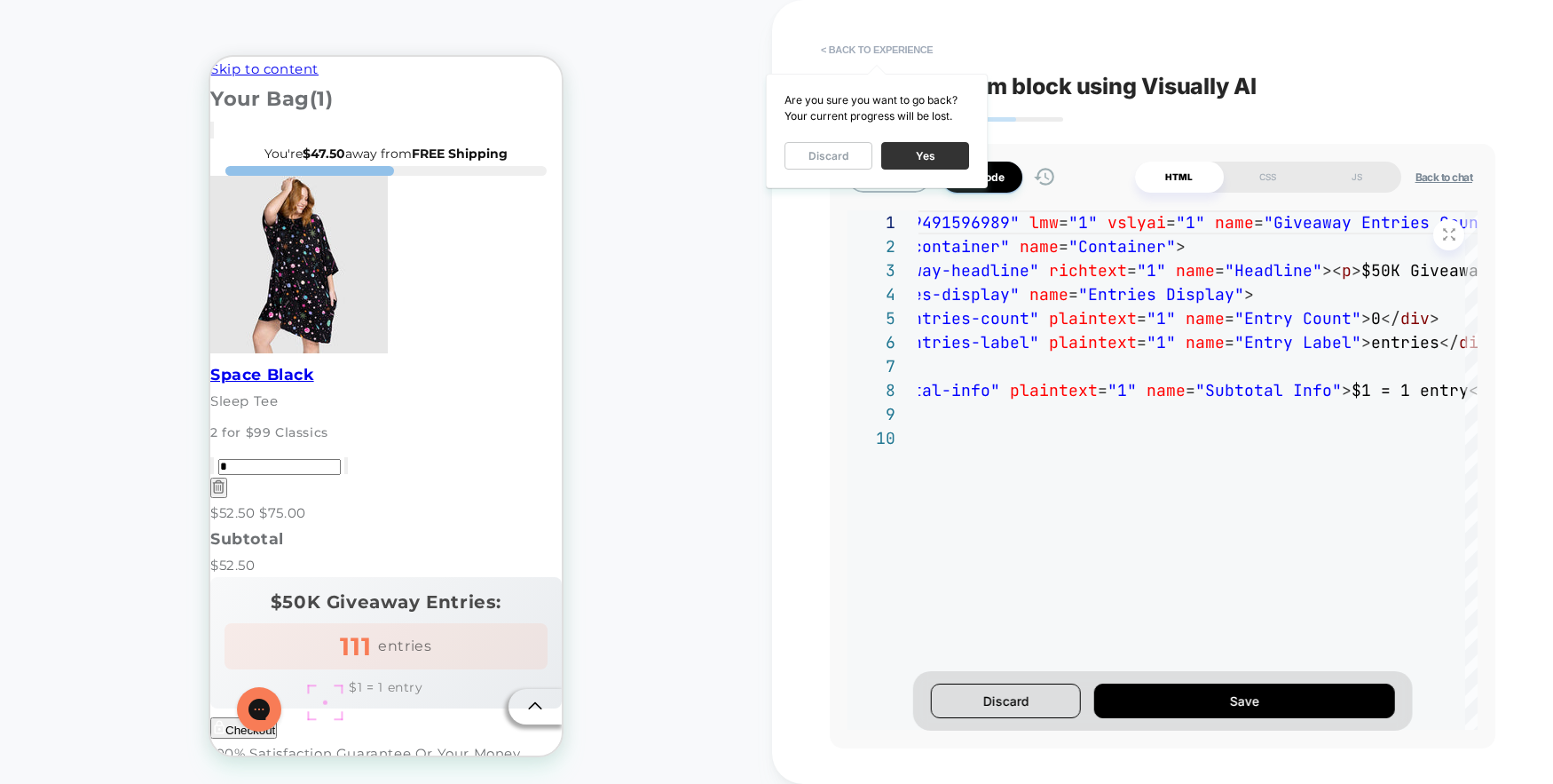
click at [925, 157] on button "Yes" at bounding box center [925, 155] width 88 height 28
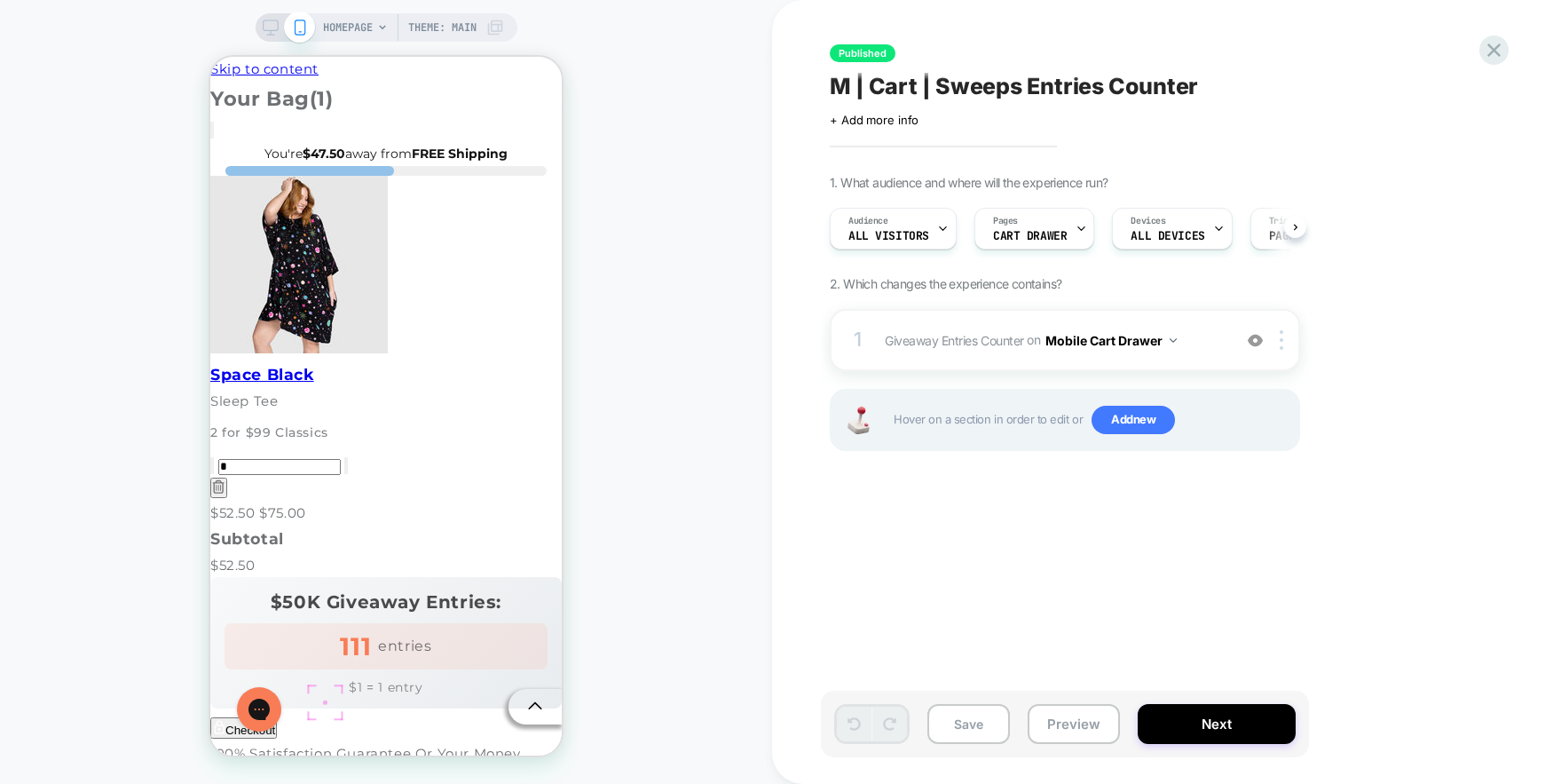
scroll to position [0, 1]
click at [1491, 53] on icon at bounding box center [1494, 50] width 13 height 13
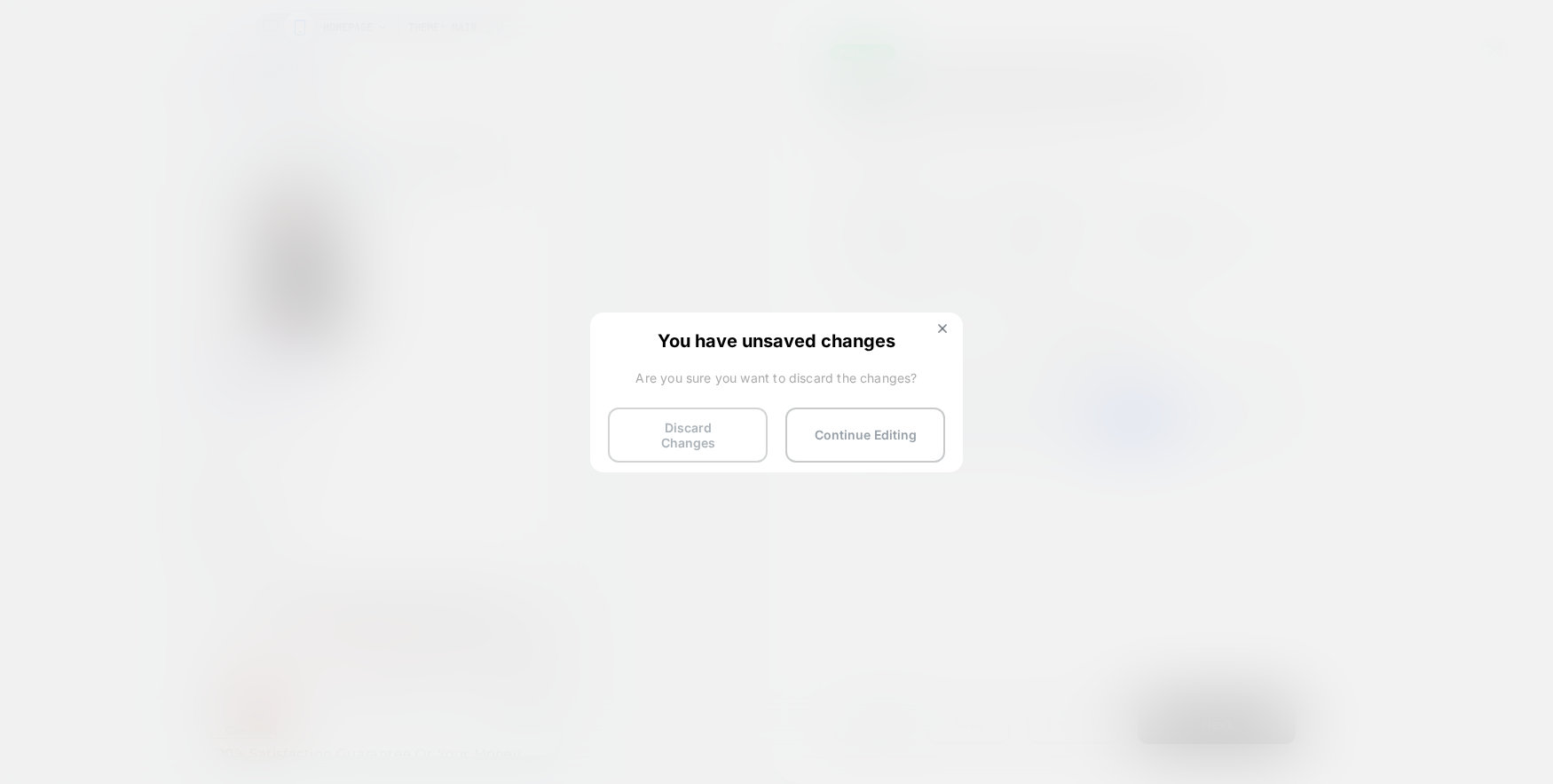
click at [687, 437] on button "Discard Changes" at bounding box center [688, 435] width 160 height 55
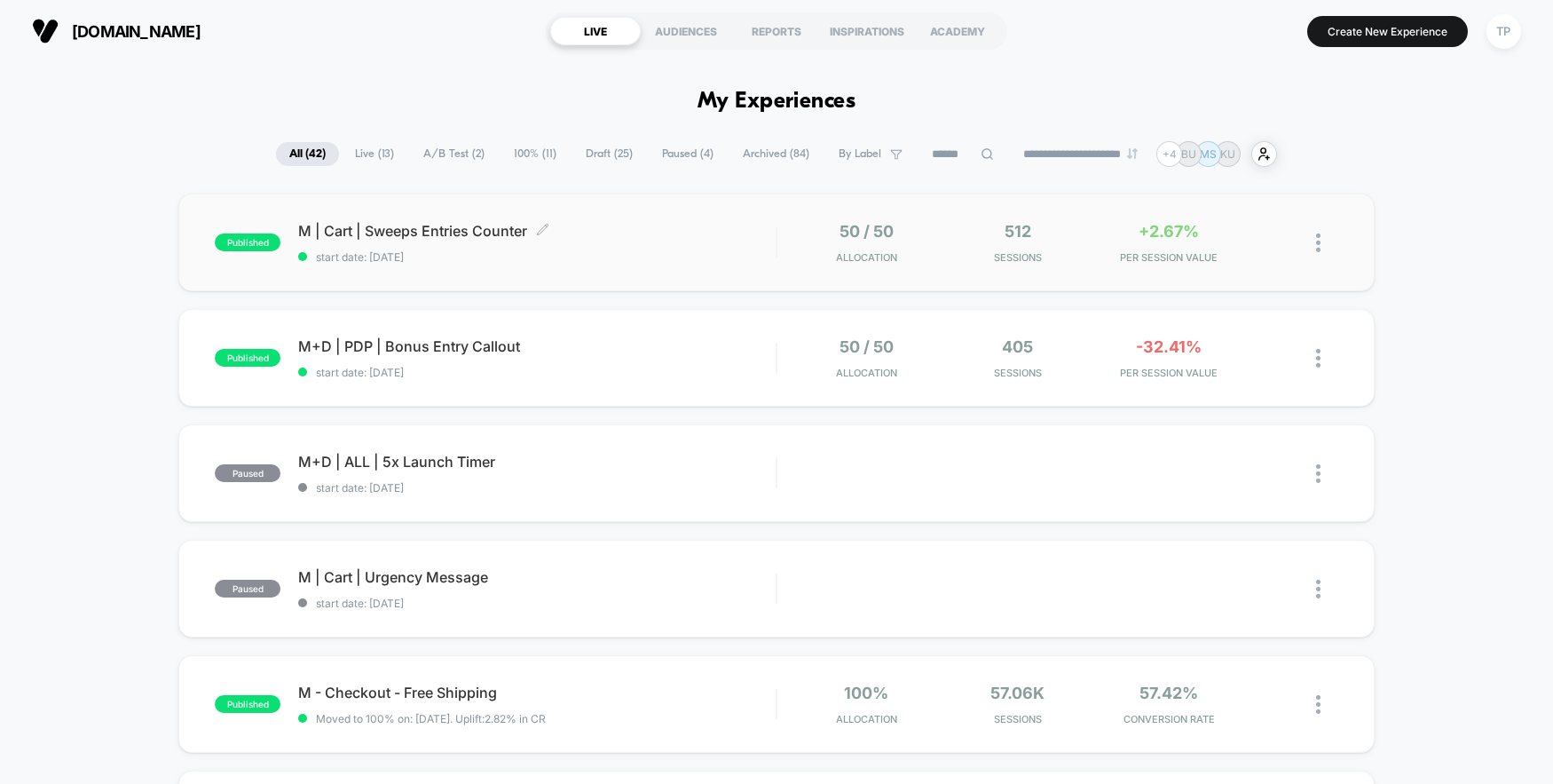
click at [456, 231] on span "M | Cart | Sweeps Entries Counter Click to edit experience details" at bounding box center [536, 231] width 477 height 18
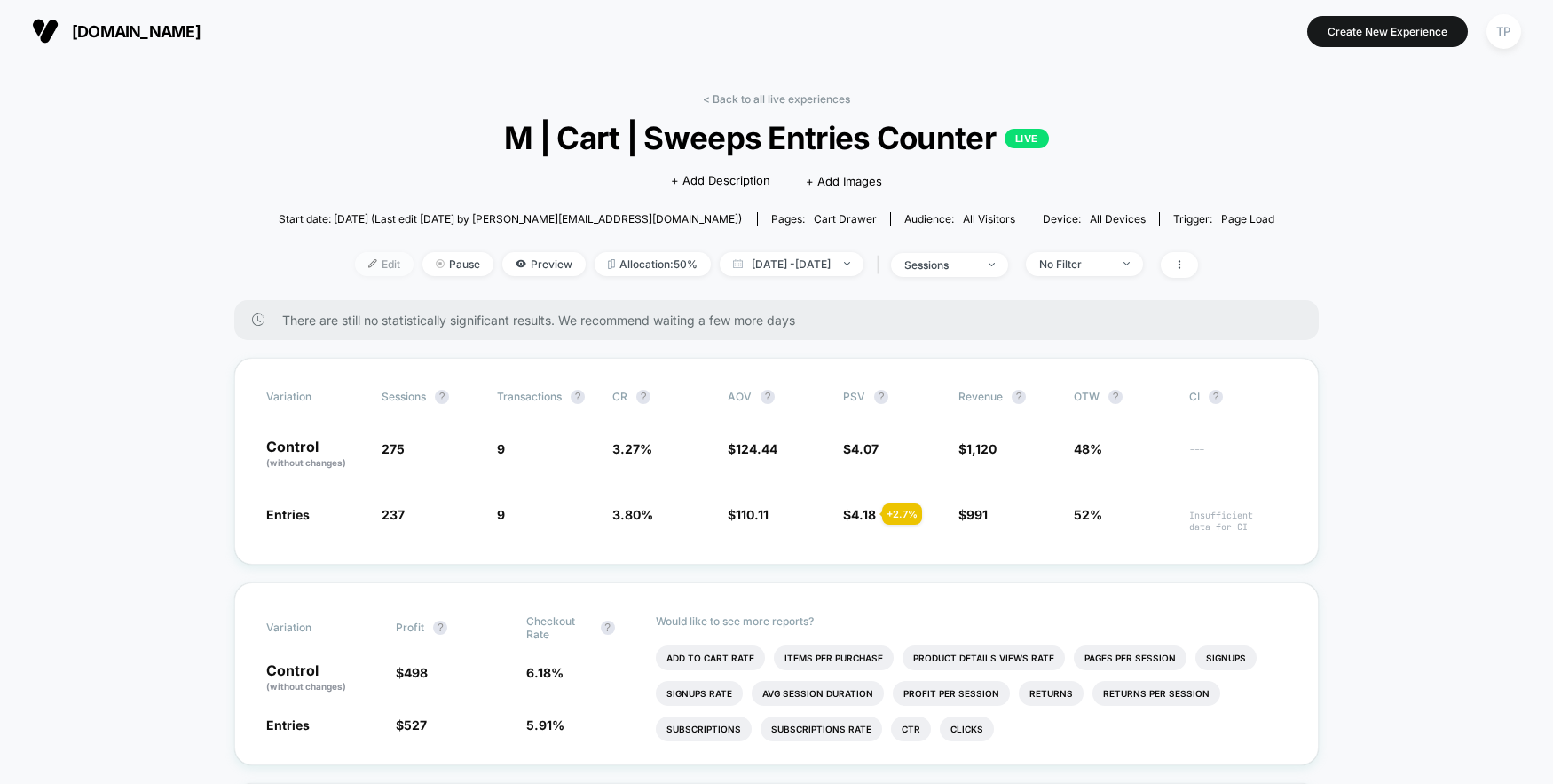
click at [364, 267] on span "Edit" at bounding box center [384, 264] width 58 height 24
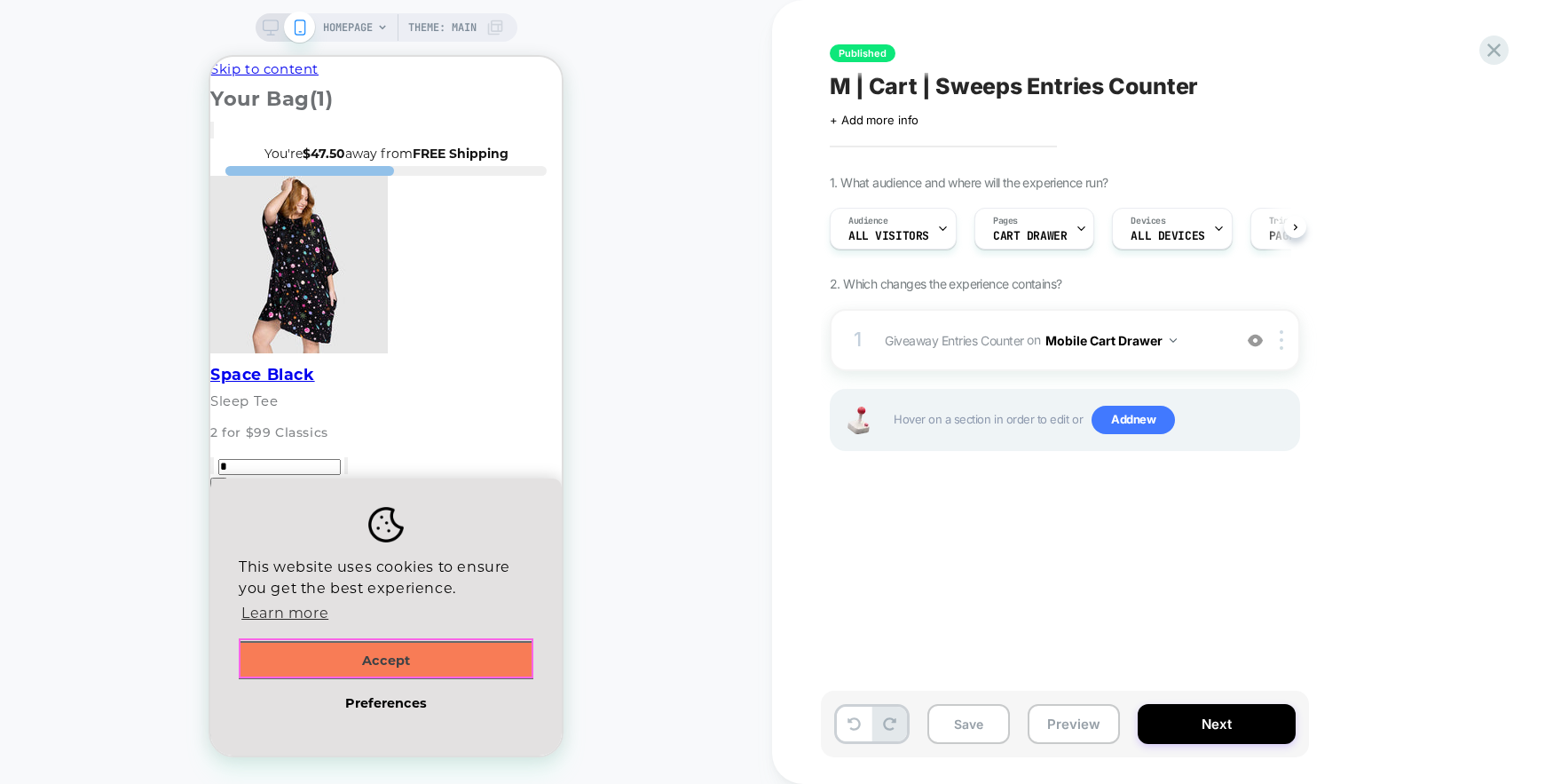
scroll to position [0, 1]
click at [472, 660] on button "Accept" at bounding box center [386, 660] width 294 height 39
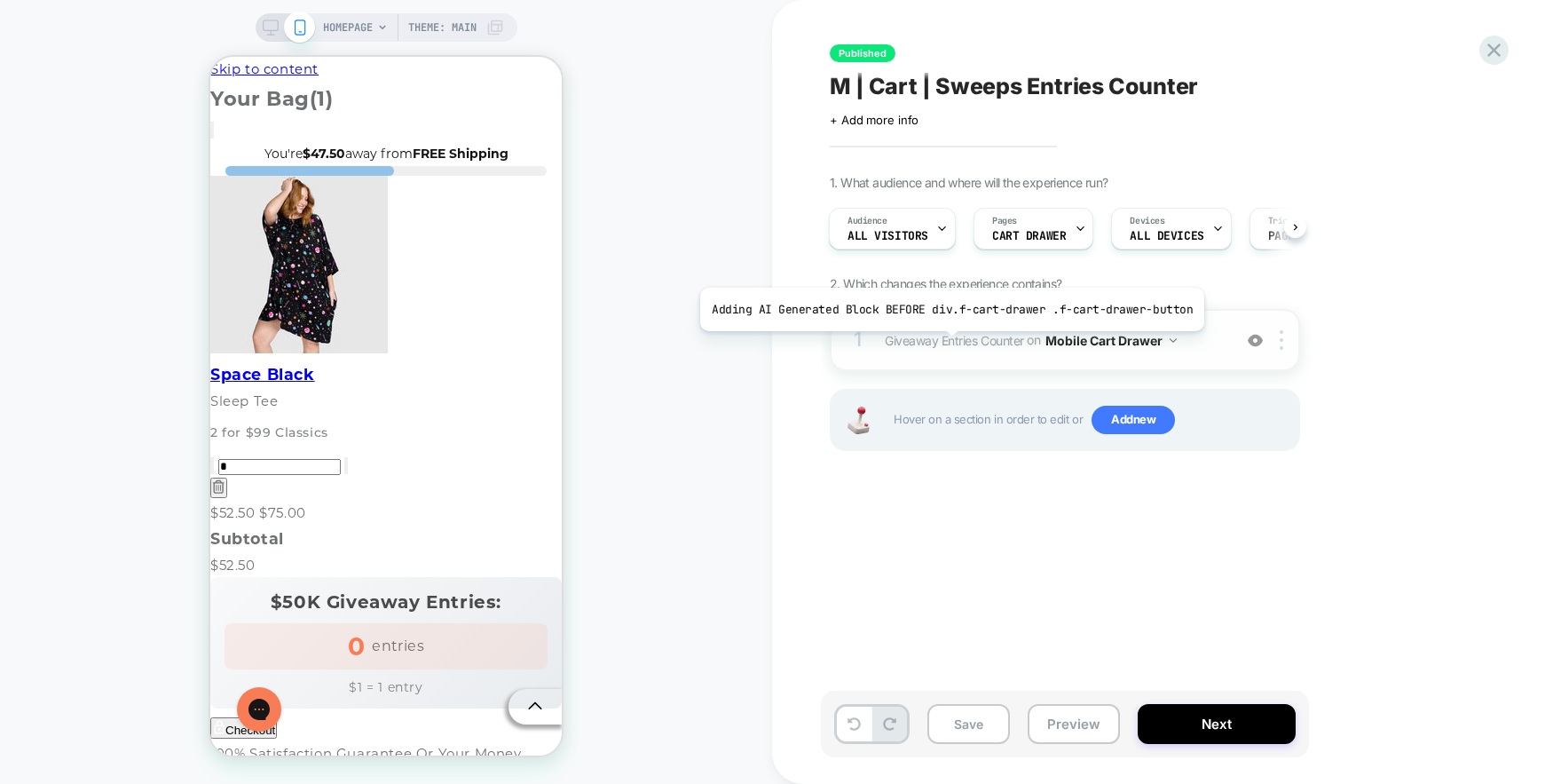
click at [946, 344] on span "Giveaway Entries Counter" at bounding box center [955, 339] width 139 height 15
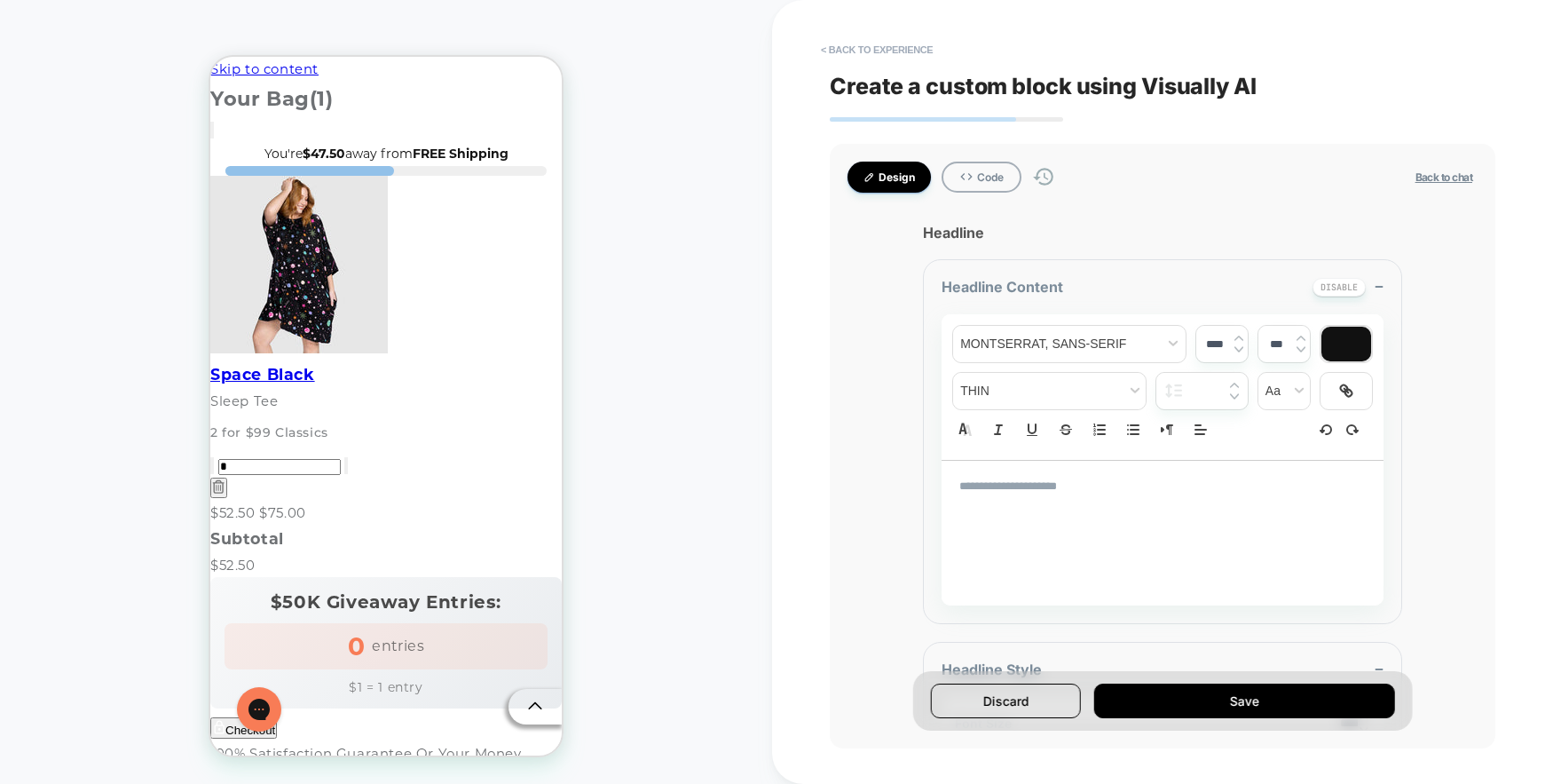
type textarea "*"
click at [675, 453] on div "HOMEPAGE Theme: MAIN" at bounding box center [386, 392] width 772 height 748
click at [841, 53] on button "< Back to experience" at bounding box center [877, 50] width 130 height 29
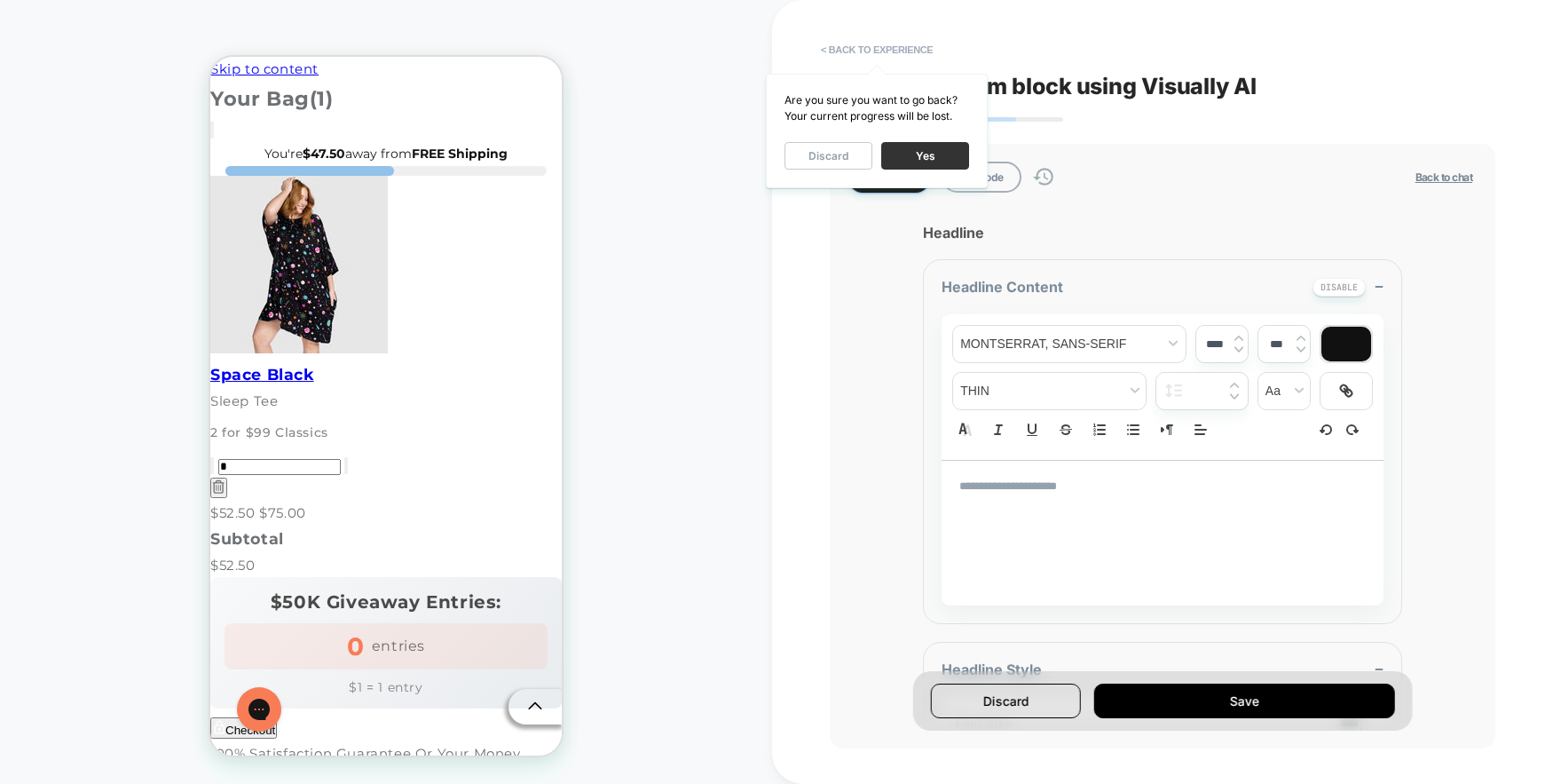
click at [918, 149] on button "Yes" at bounding box center [925, 155] width 88 height 28
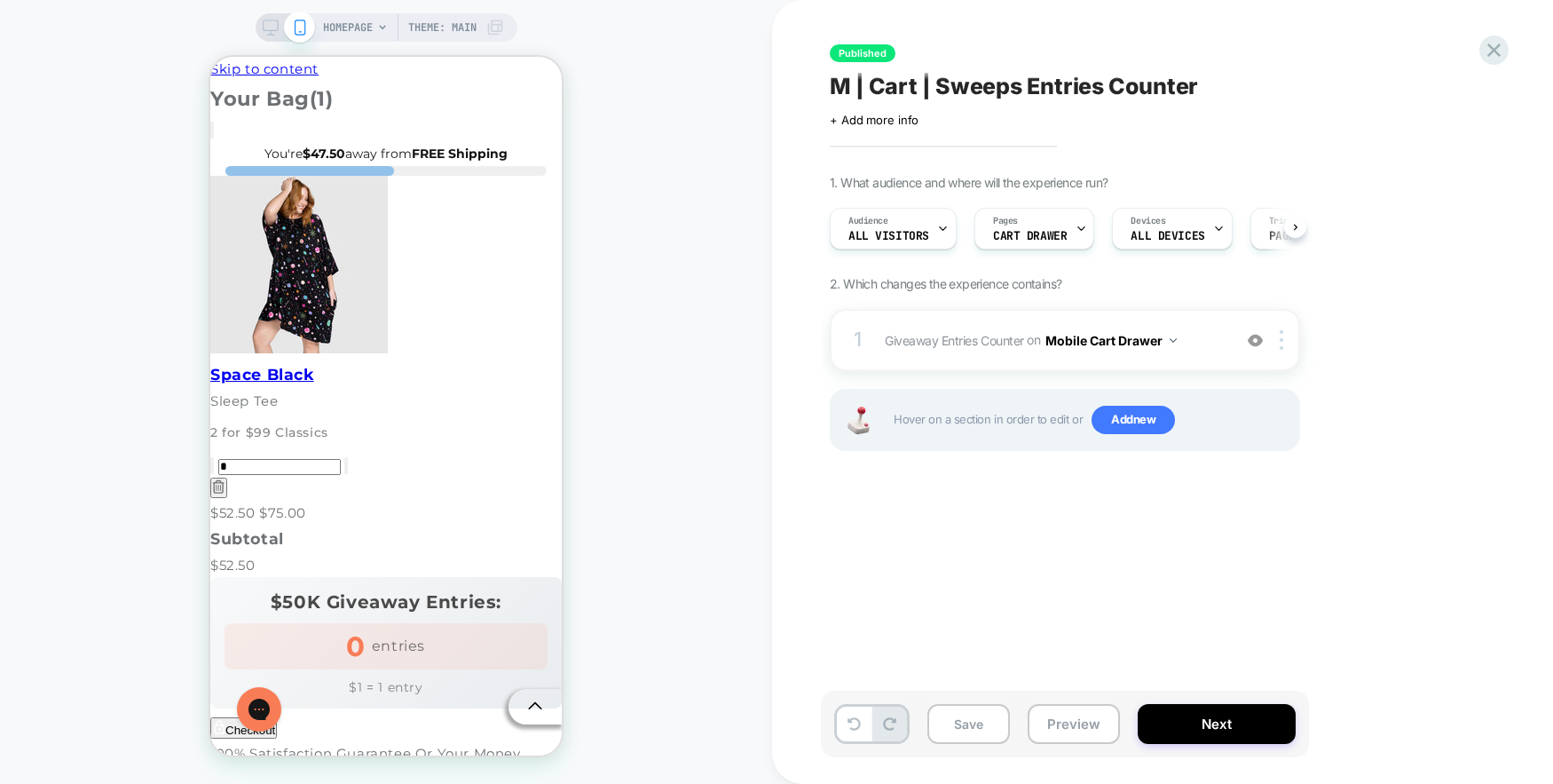
scroll to position [0, 1]
